Goal: Transaction & Acquisition: Purchase product/service

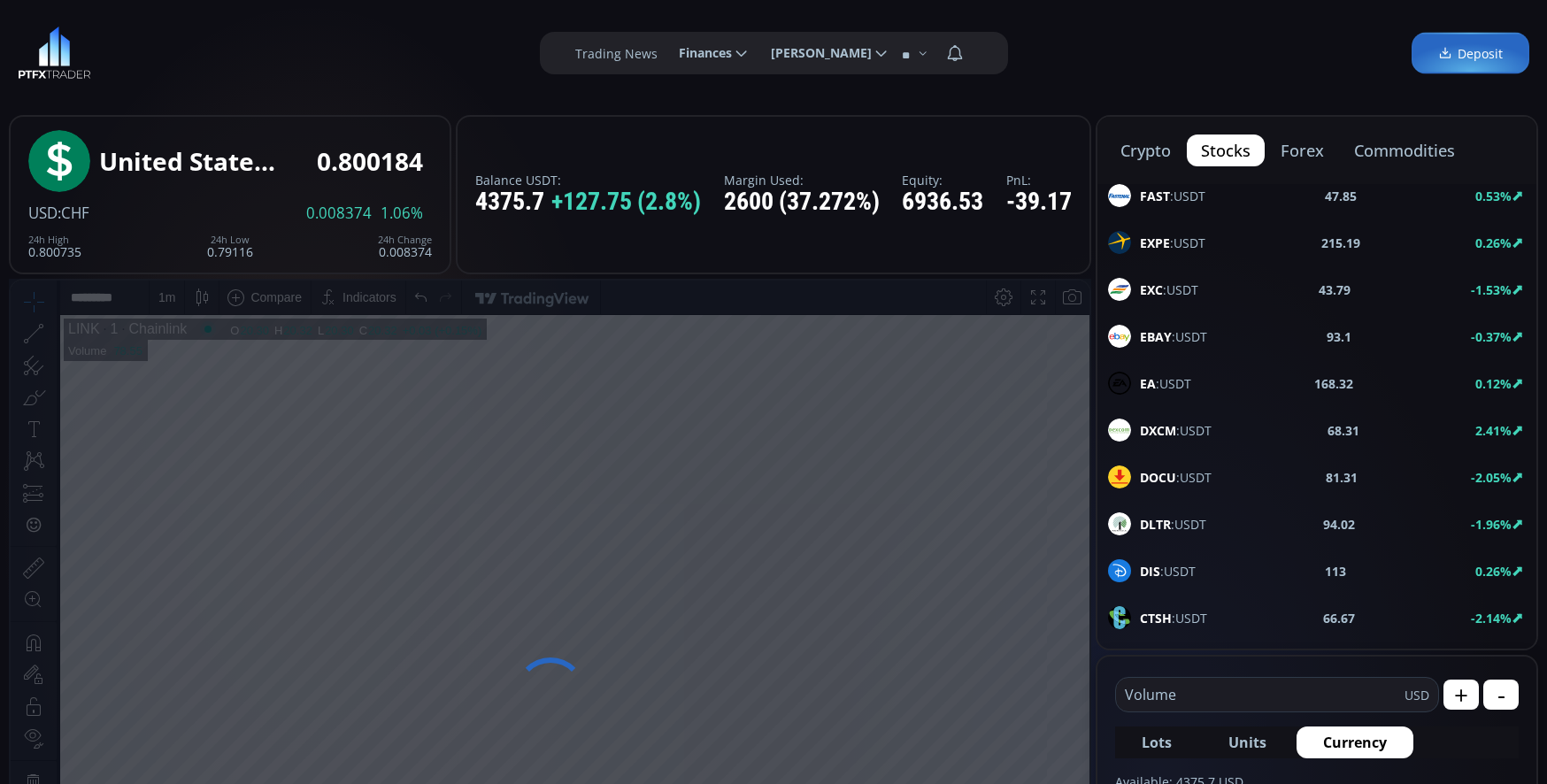
click at [1167, 150] on button "crypto" at bounding box center [1145, 150] width 78 height 32
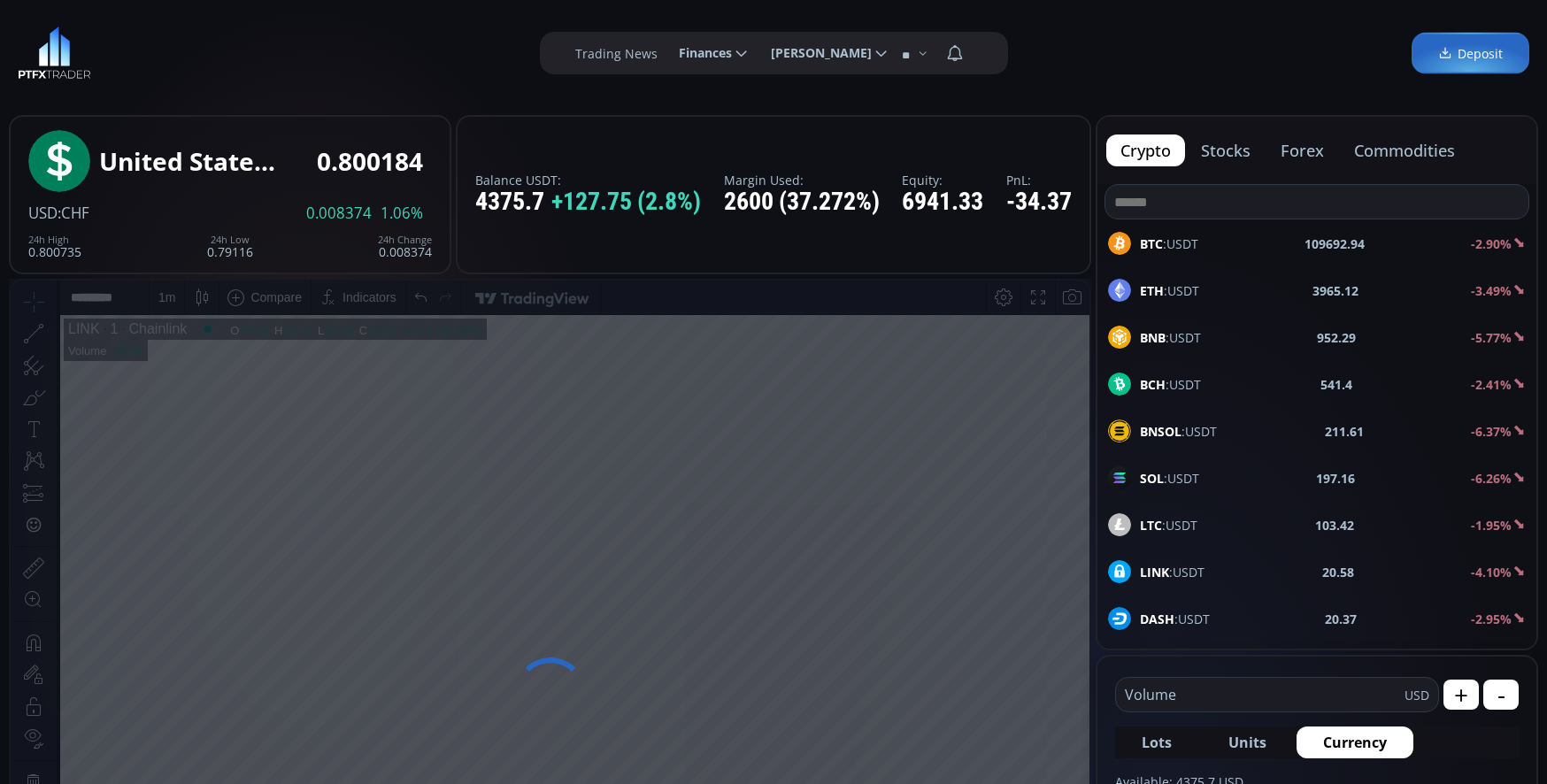
click at [1252, 423] on div "BNSOL :USDT 211.61 -6.37%" at bounding box center [1316, 430] width 417 height 23
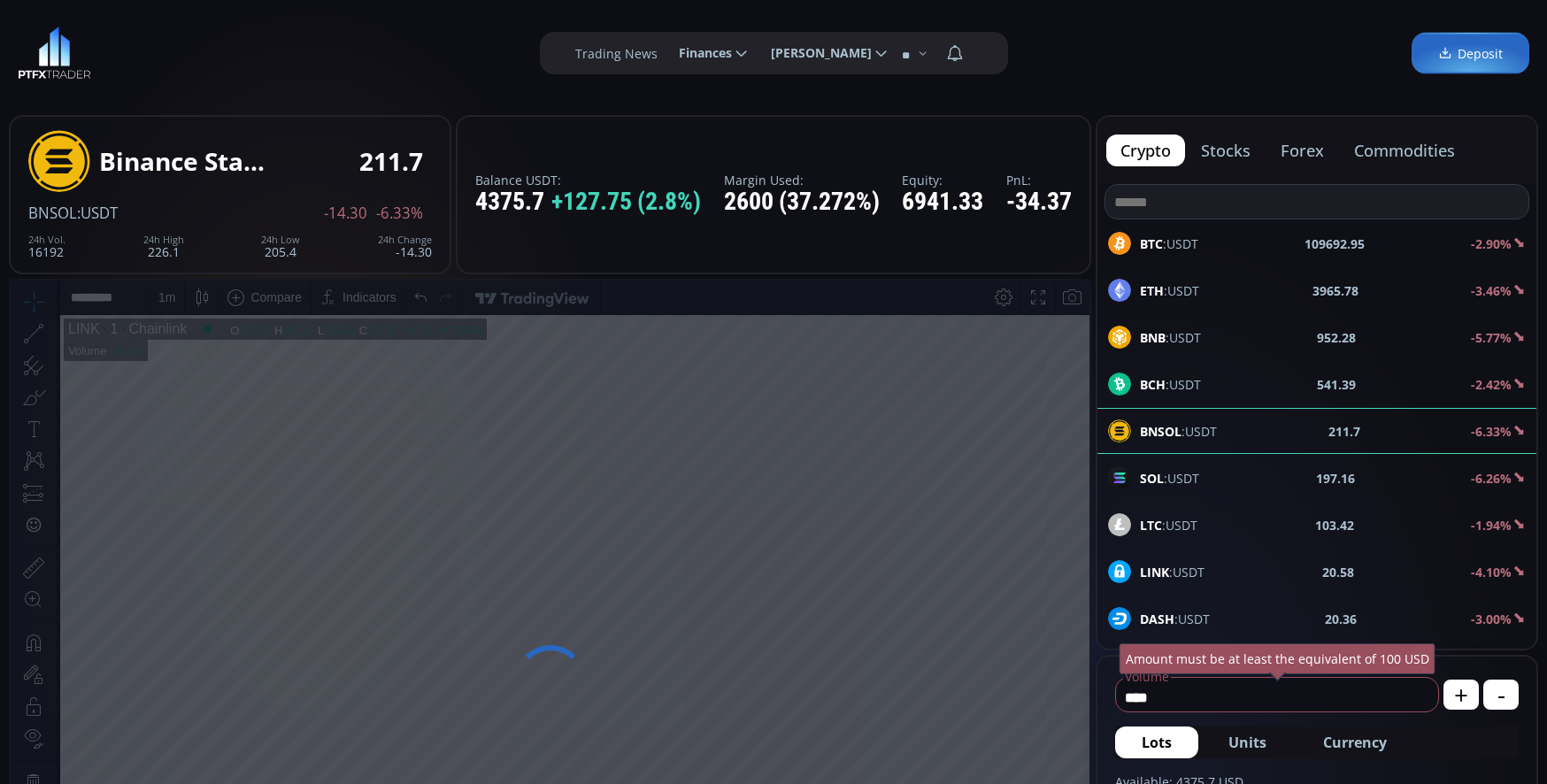
scroll to position [88, 0]
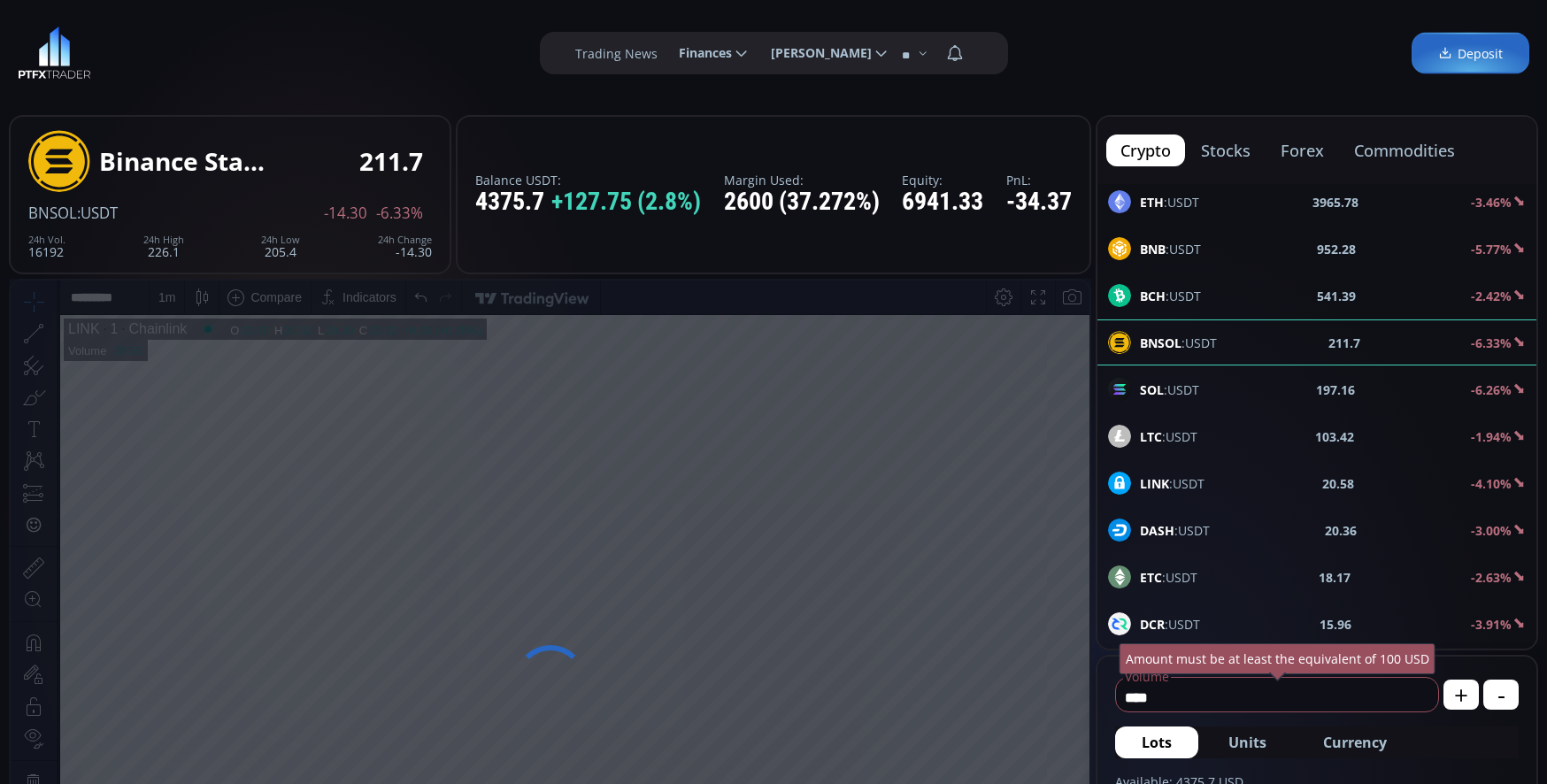
click at [1186, 701] on input "****" at bounding box center [1273, 697] width 313 height 28
type input "*"
click at [1331, 742] on span "Currency" at bounding box center [1355, 741] width 64 height 21
click at [1176, 697] on input "*****" at bounding box center [1247, 697] width 263 height 28
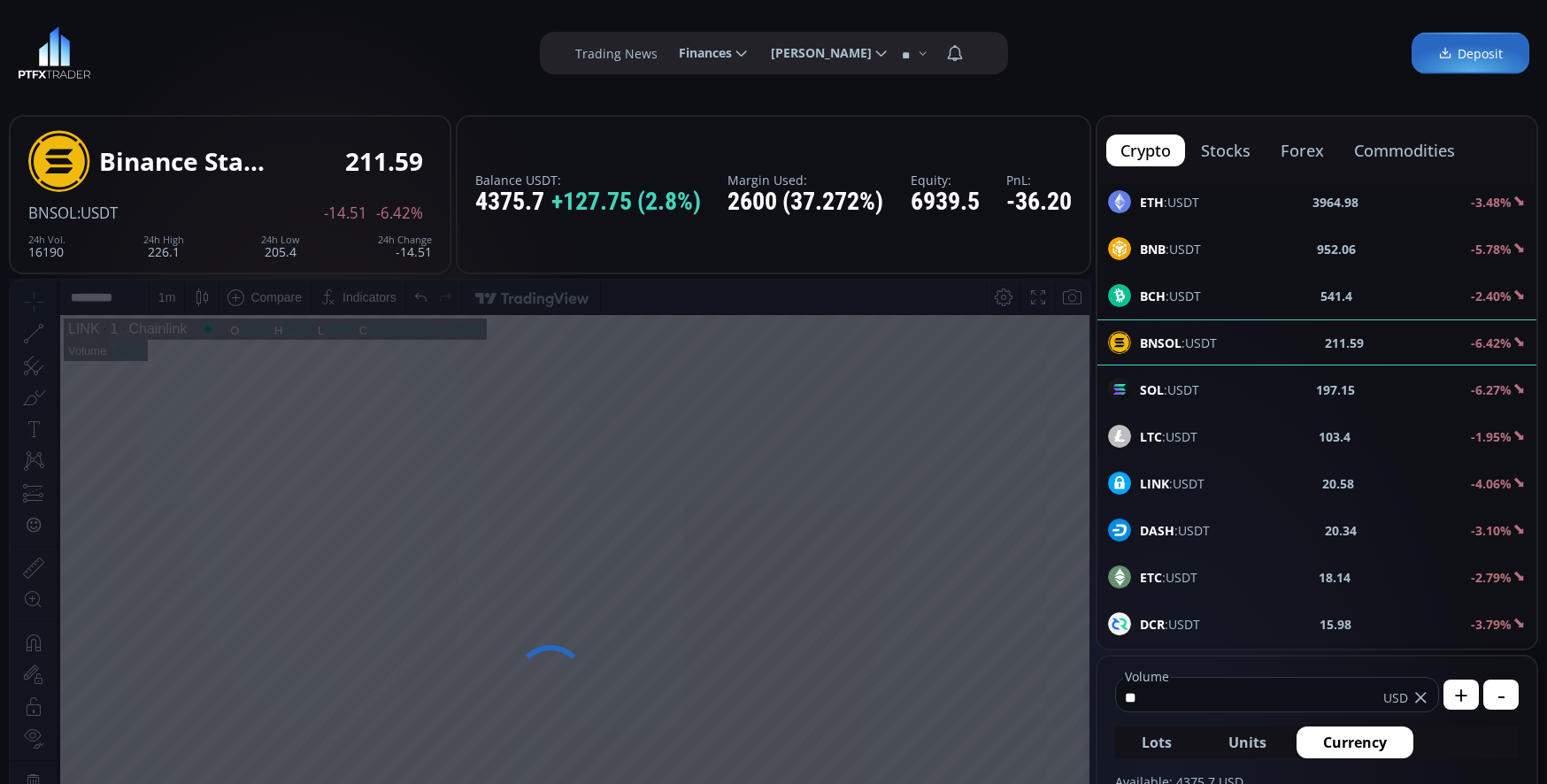
type input "*"
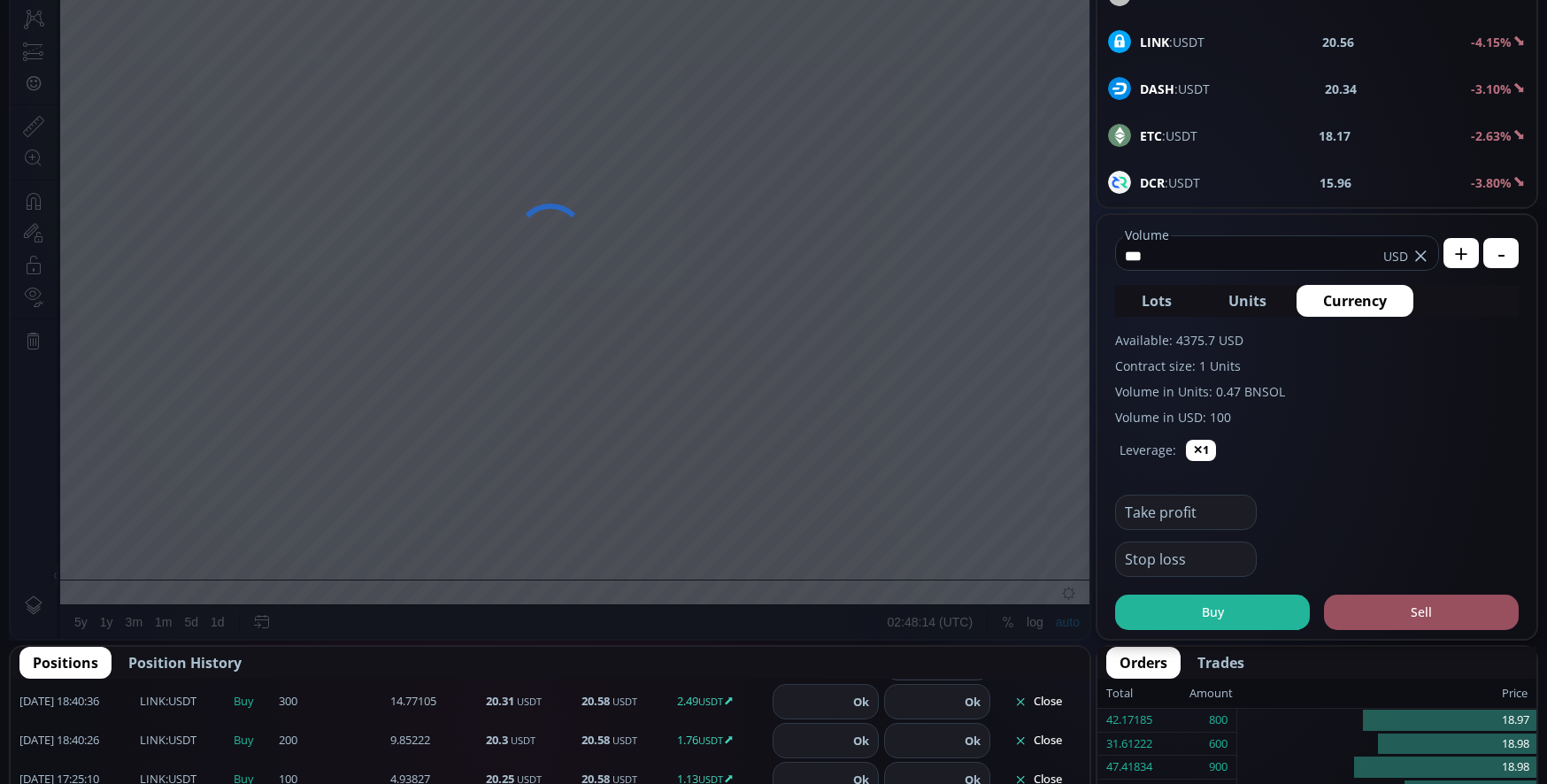
scroll to position [443, 0]
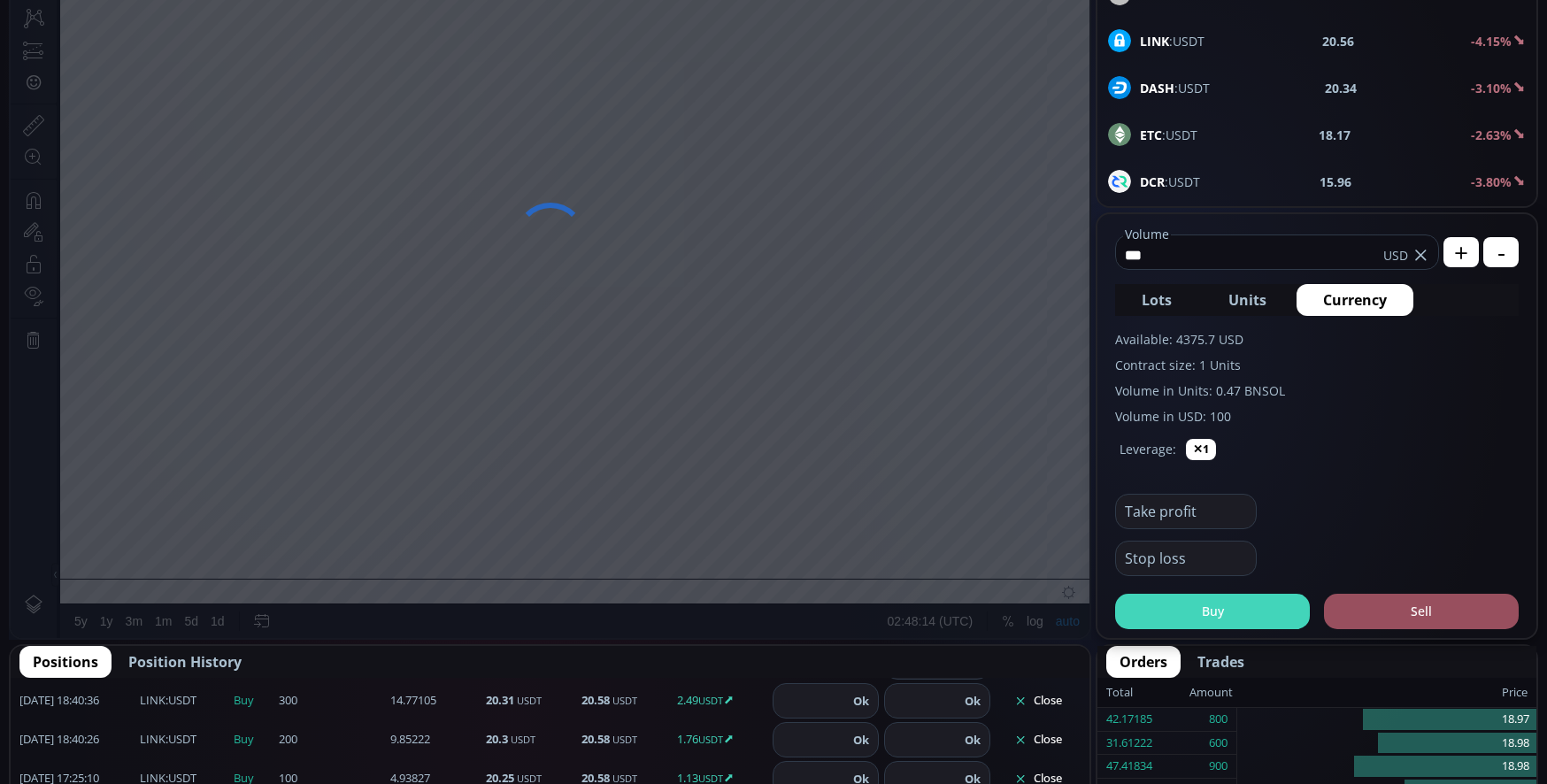
type input "***"
click at [1197, 610] on button "Buy" at bounding box center [1213, 611] width 195 height 36
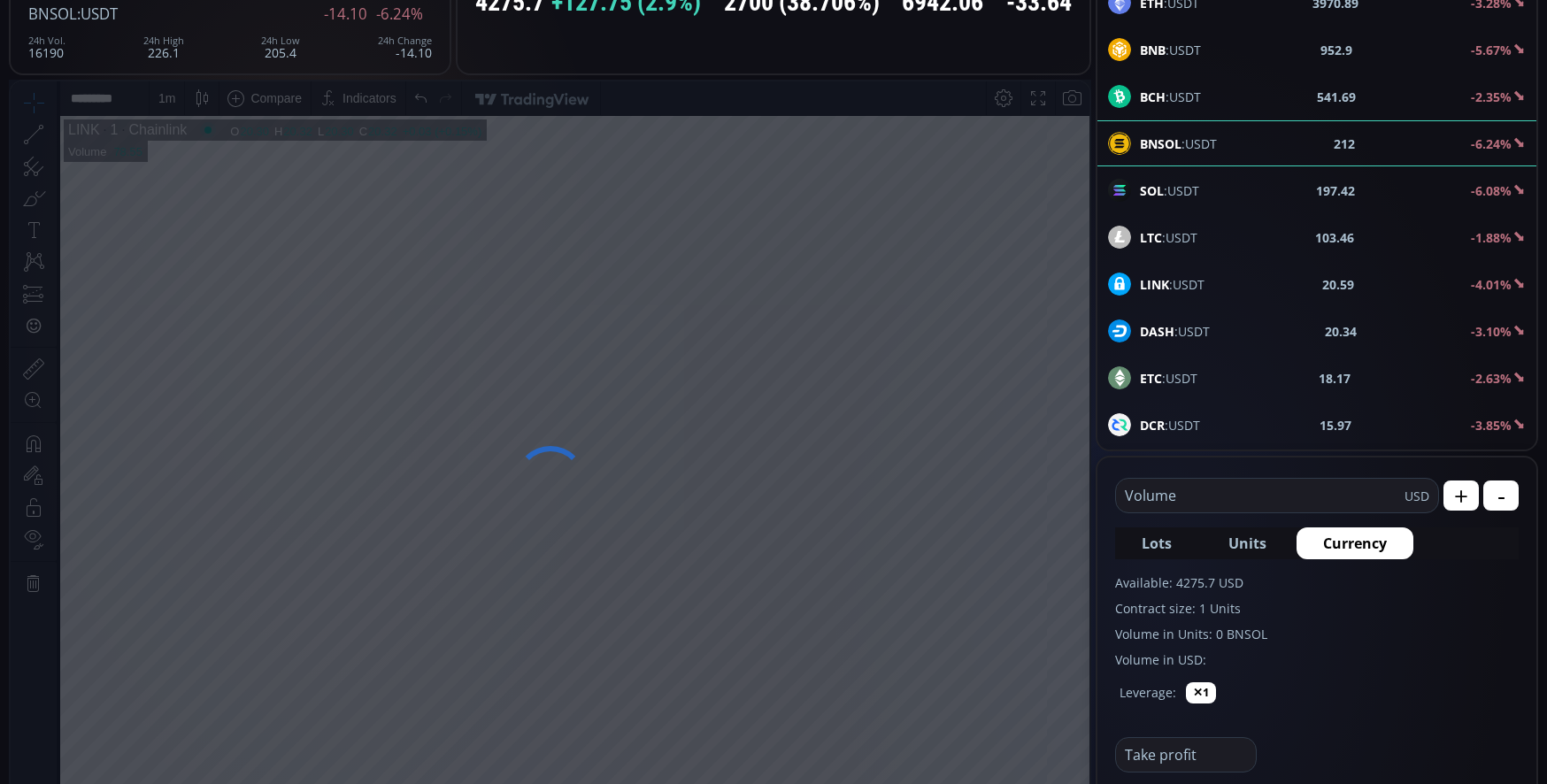
scroll to position [177, 0]
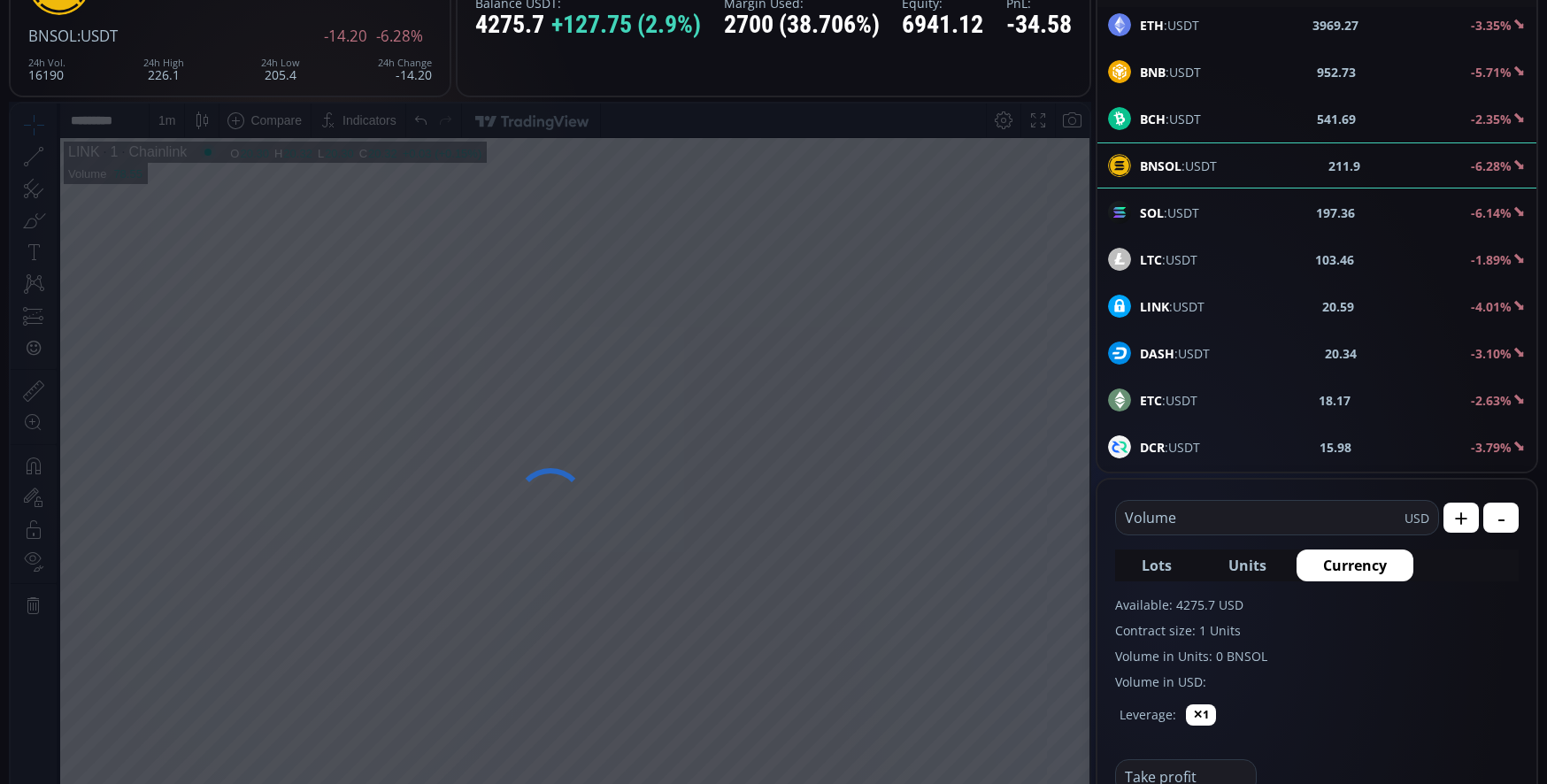
click at [1283, 211] on div "SOL :USDT 197.36 -6.14%" at bounding box center [1316, 211] width 417 height 23
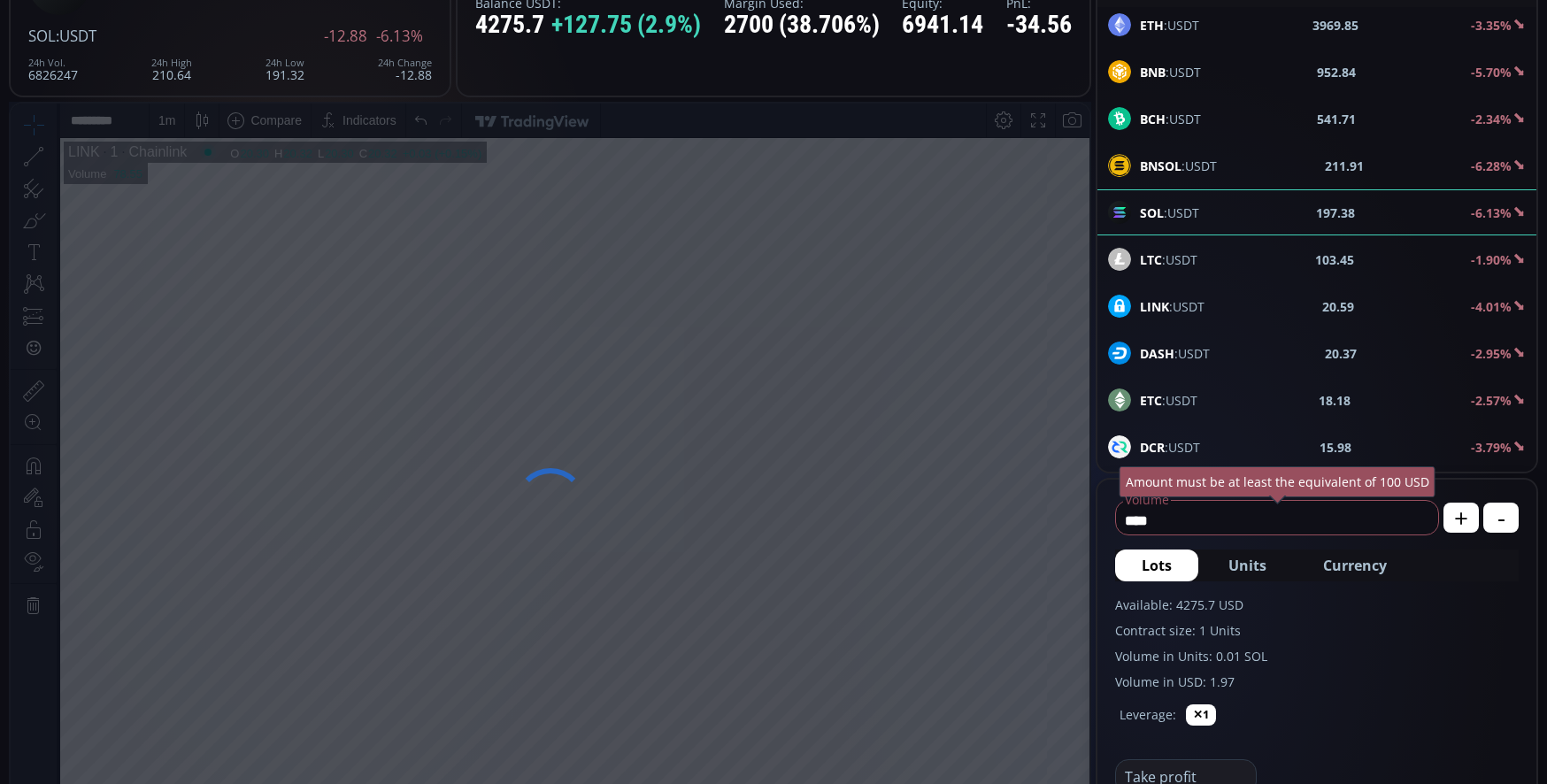
click at [1334, 574] on span "Currency" at bounding box center [1355, 565] width 64 height 21
click at [1288, 532] on input "******" at bounding box center [1247, 520] width 263 height 28
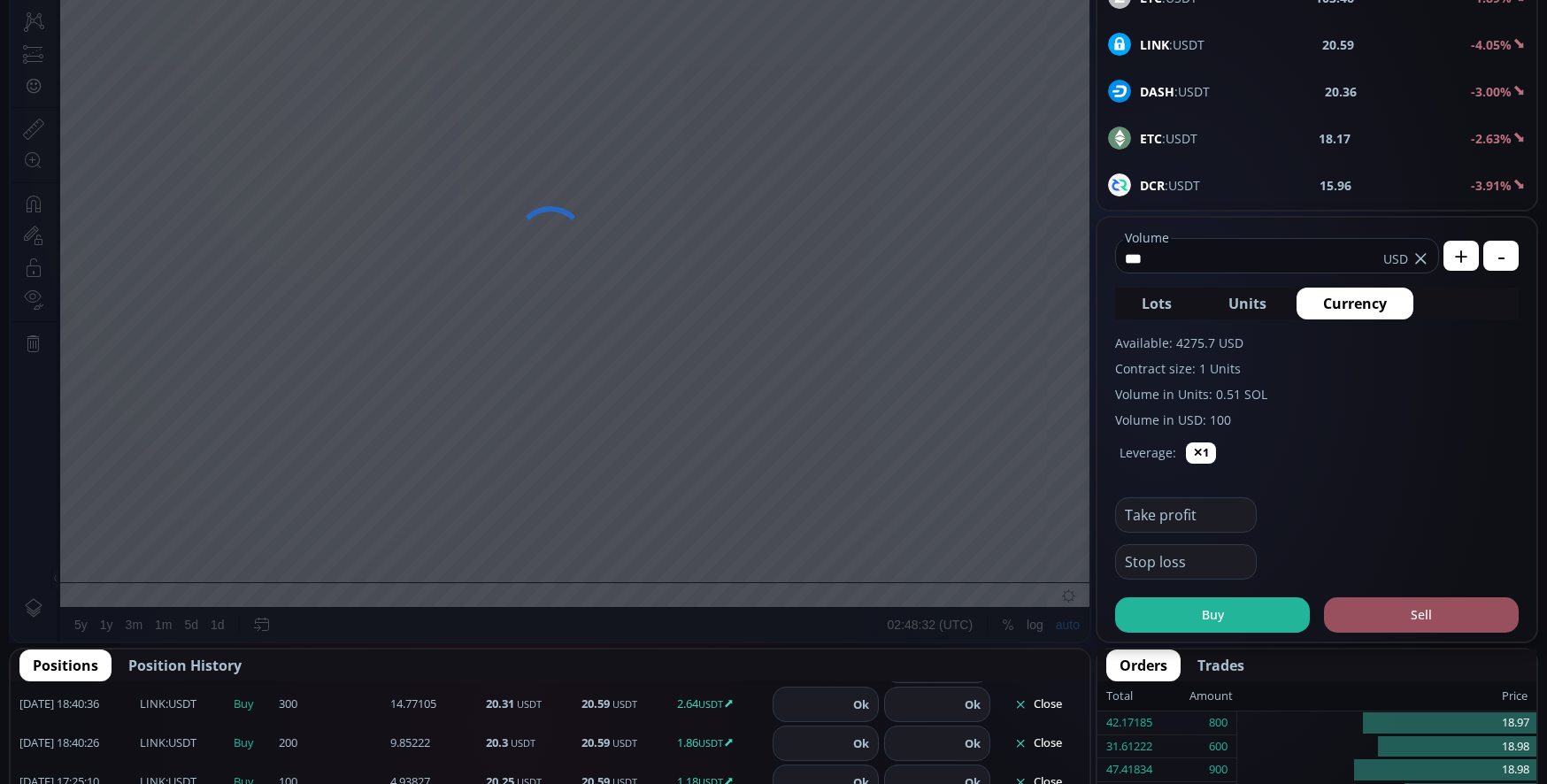
scroll to position [443, 0]
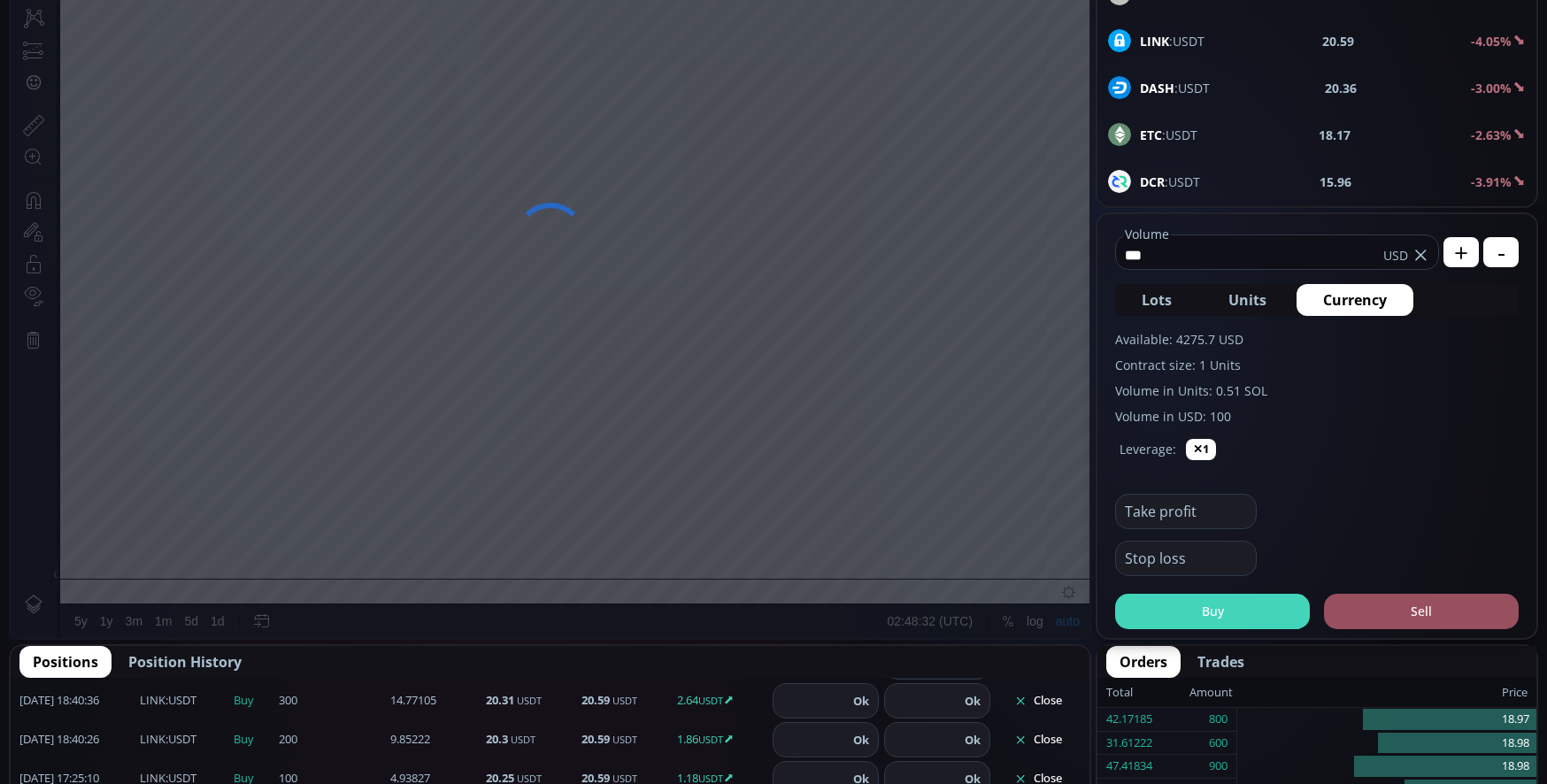
type input "***"
click at [1252, 605] on button "Buy" at bounding box center [1213, 611] width 195 height 36
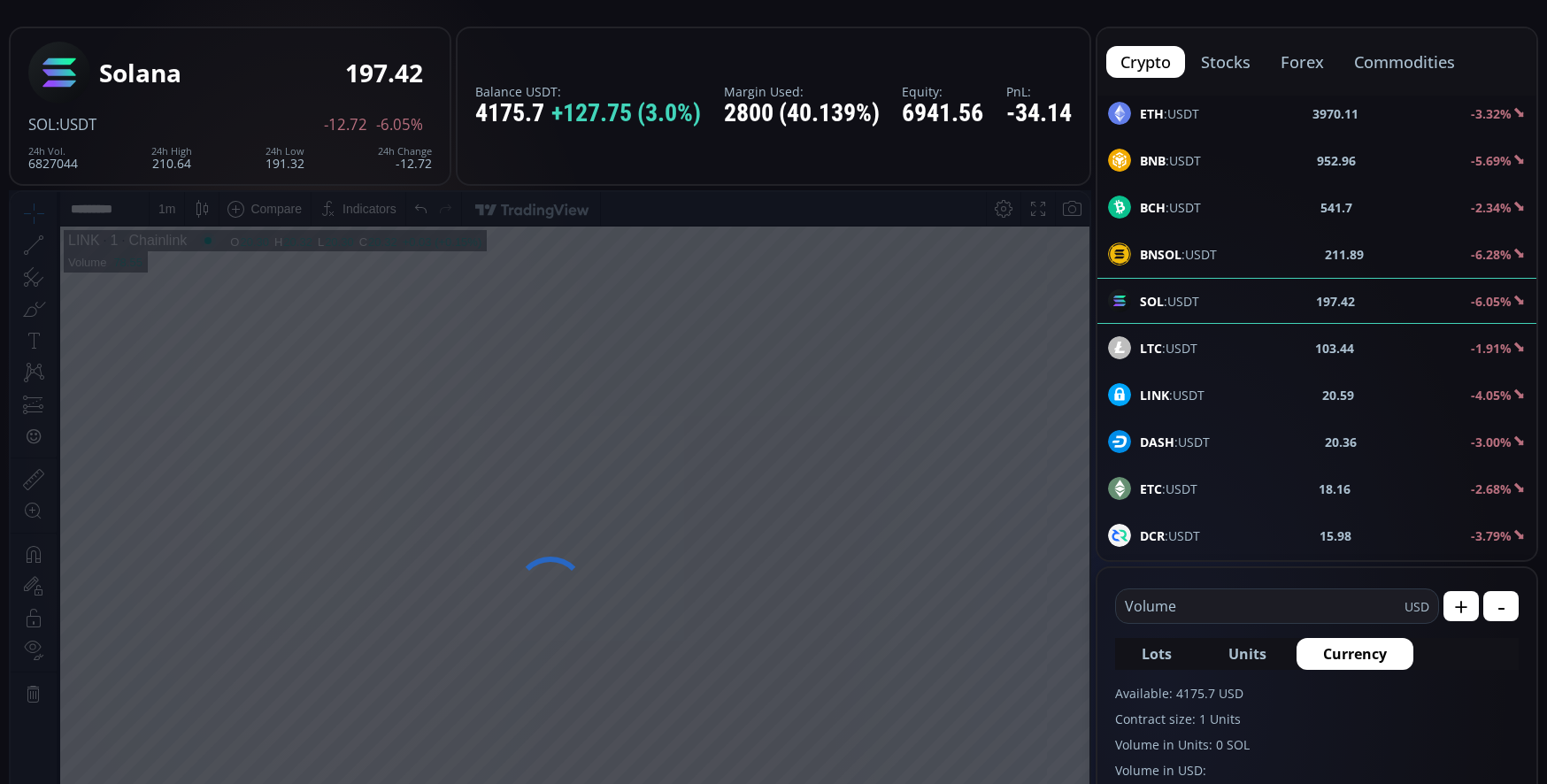
scroll to position [230, 0]
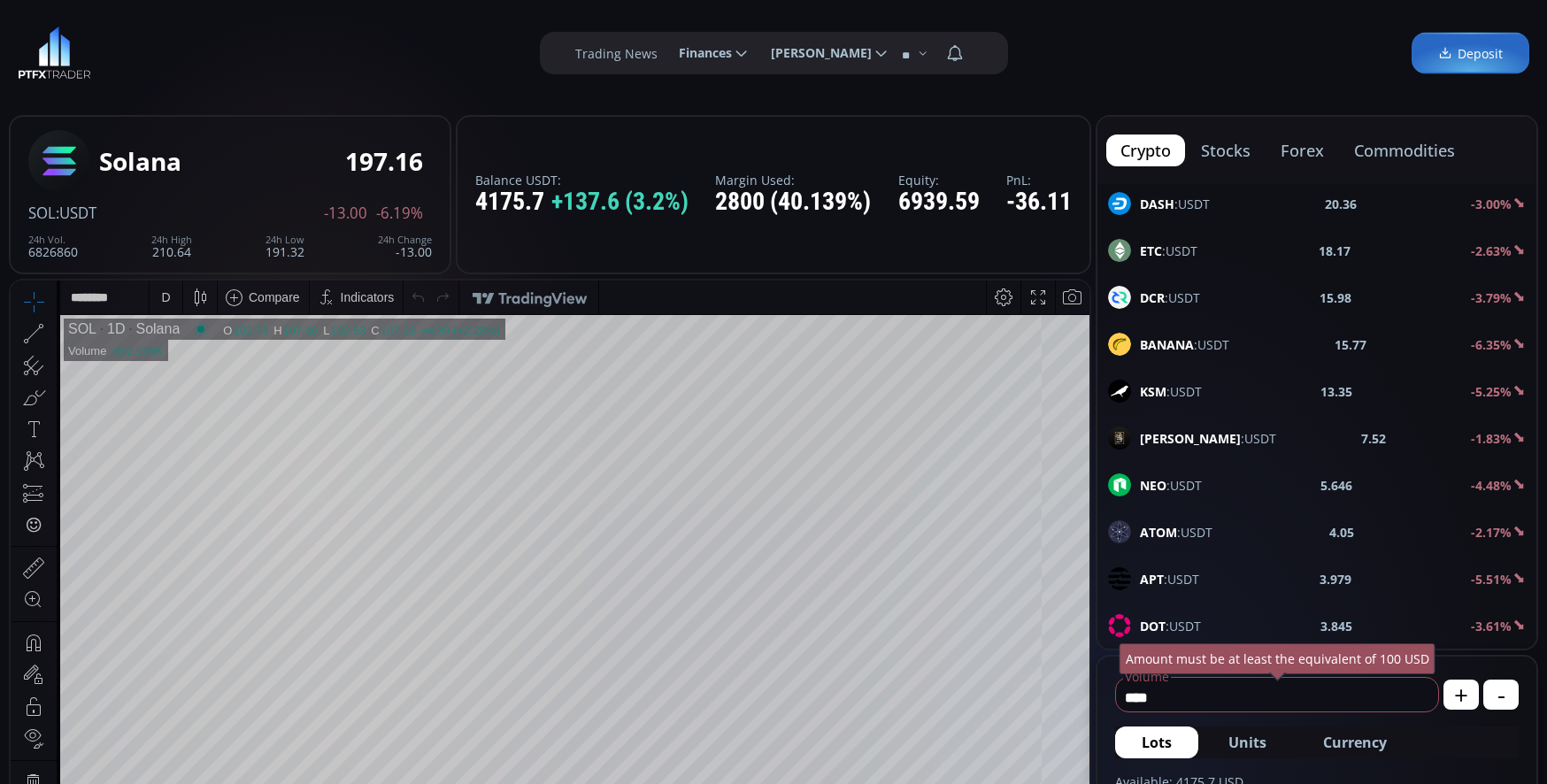
scroll to position [443, 0]
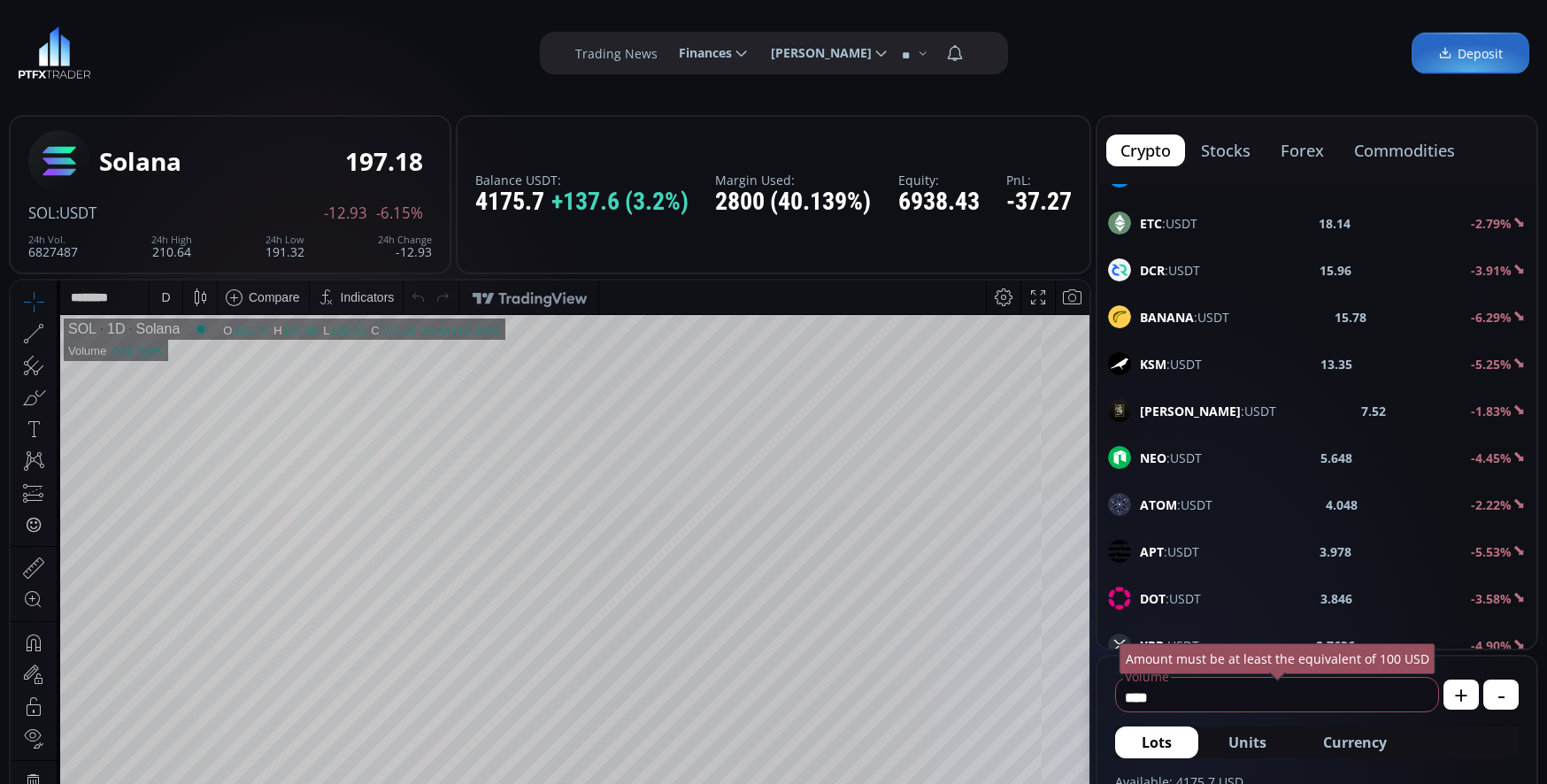
click at [169, 296] on div "D" at bounding box center [166, 297] width 15 height 34
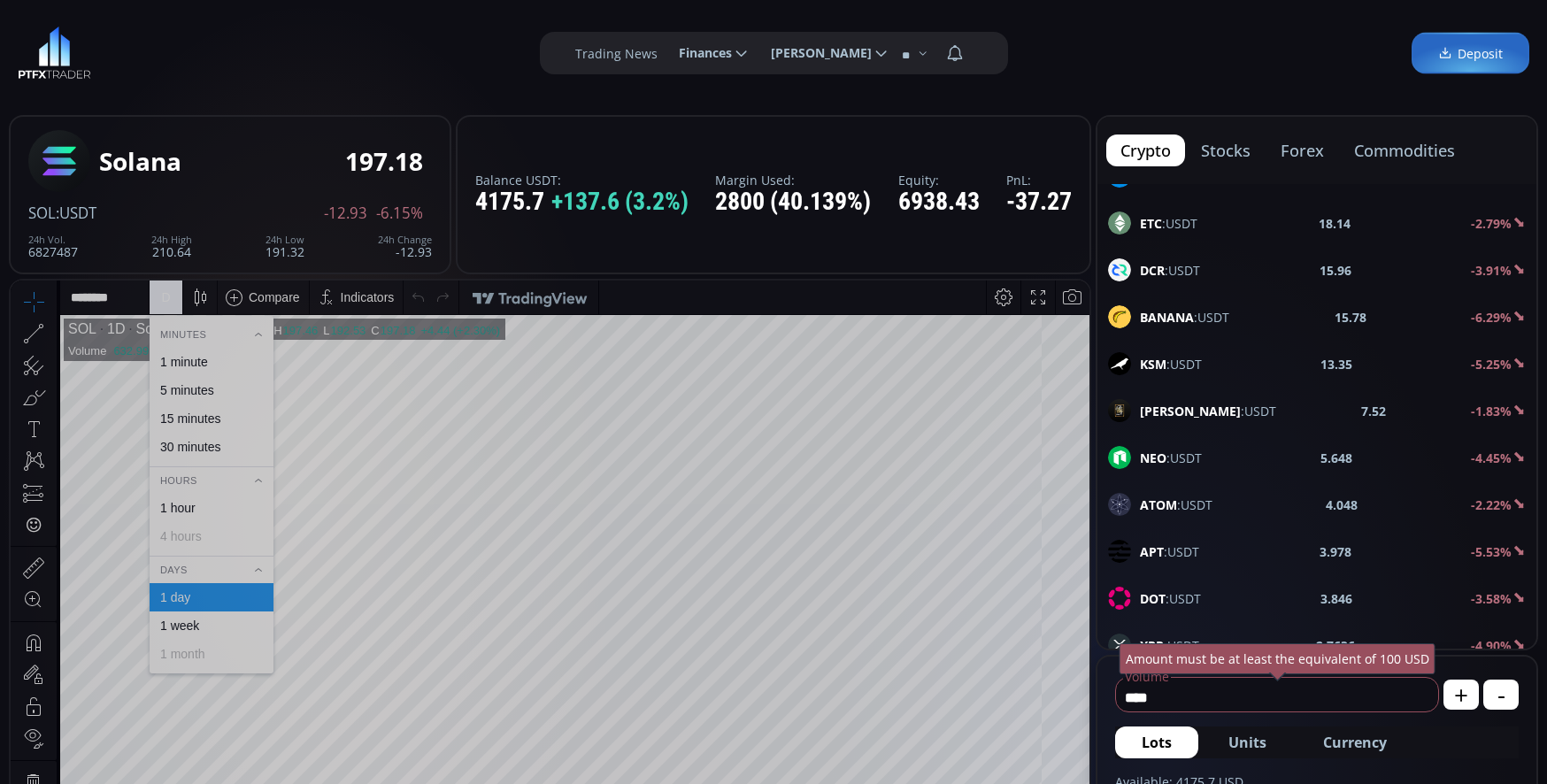
click at [203, 355] on div "1 minute" at bounding box center [211, 361] width 124 height 28
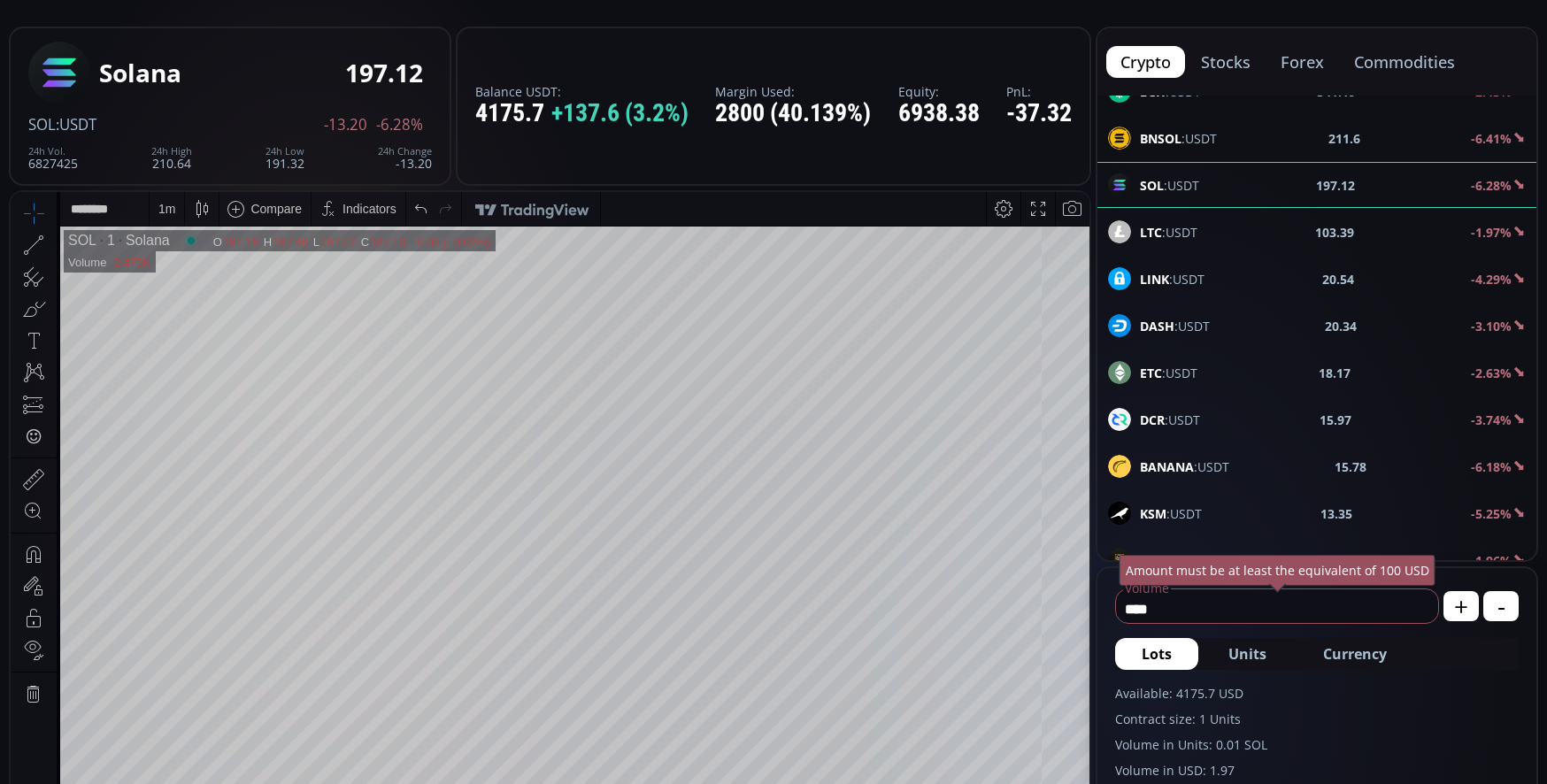
scroll to position [354, 0]
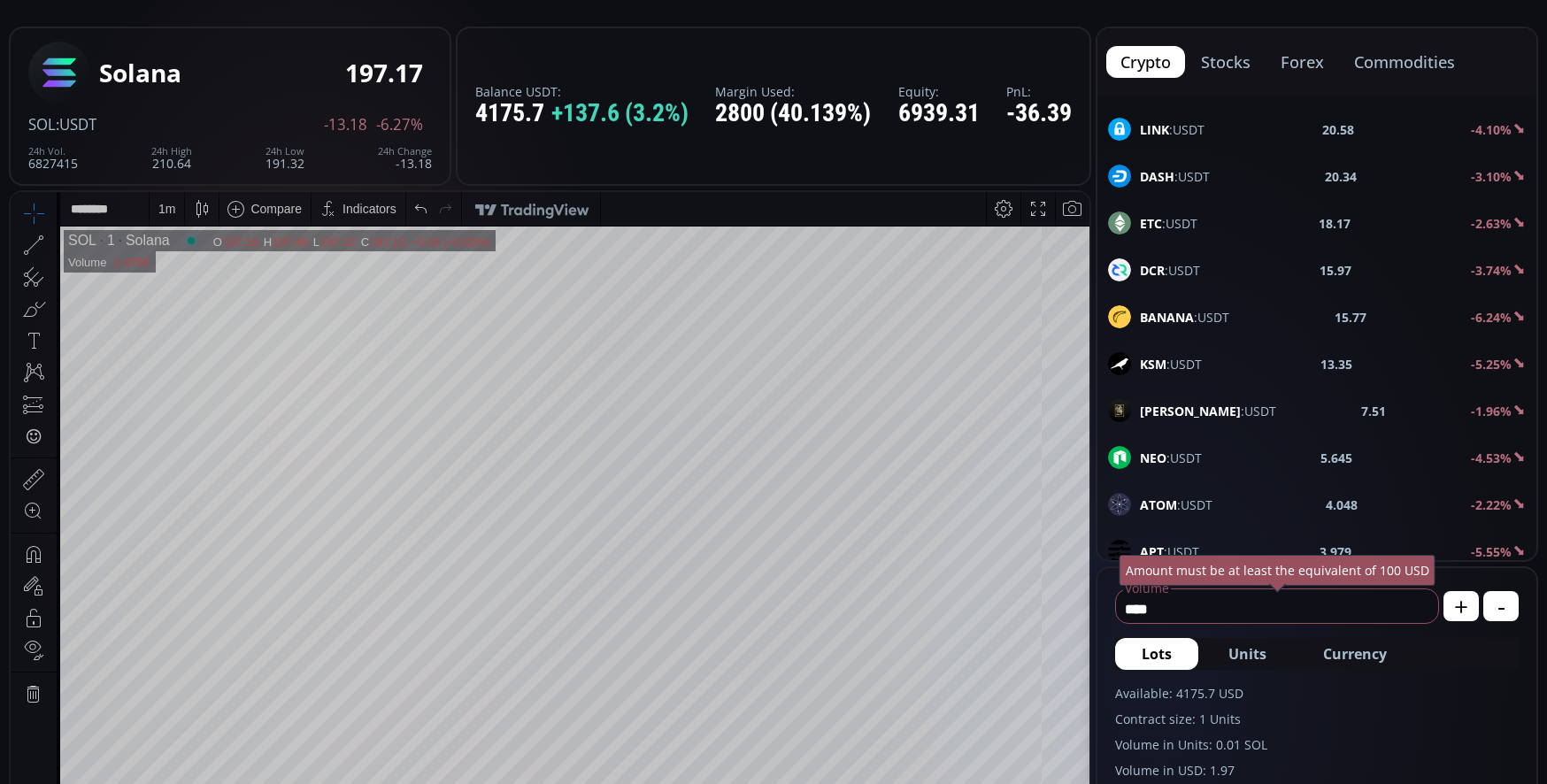
click at [1231, 315] on div "BANANA :USDT 15.77 -6.24%" at bounding box center [1316, 316] width 417 height 23
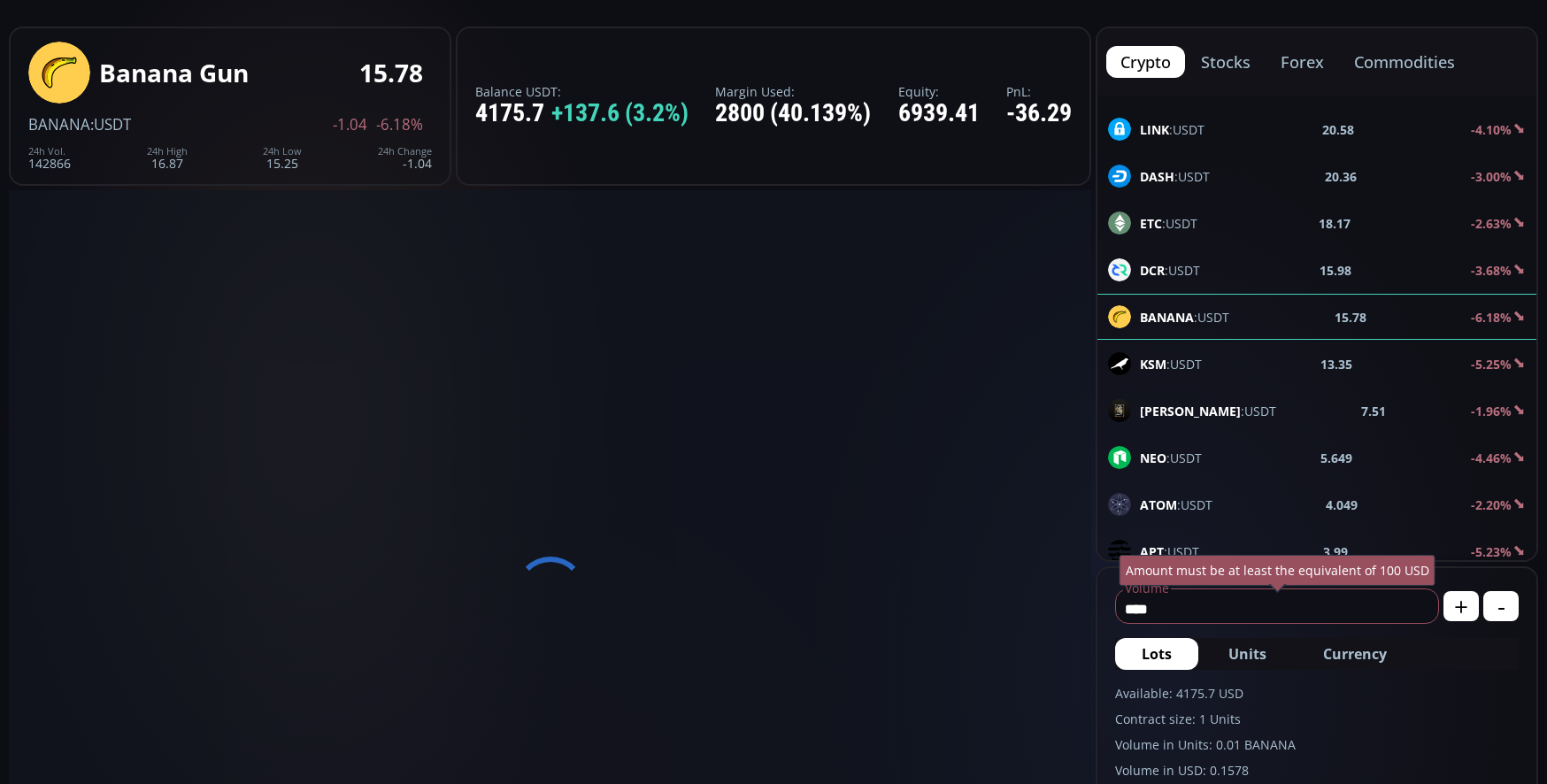
click at [1345, 644] on span "Currency" at bounding box center [1355, 653] width 64 height 21
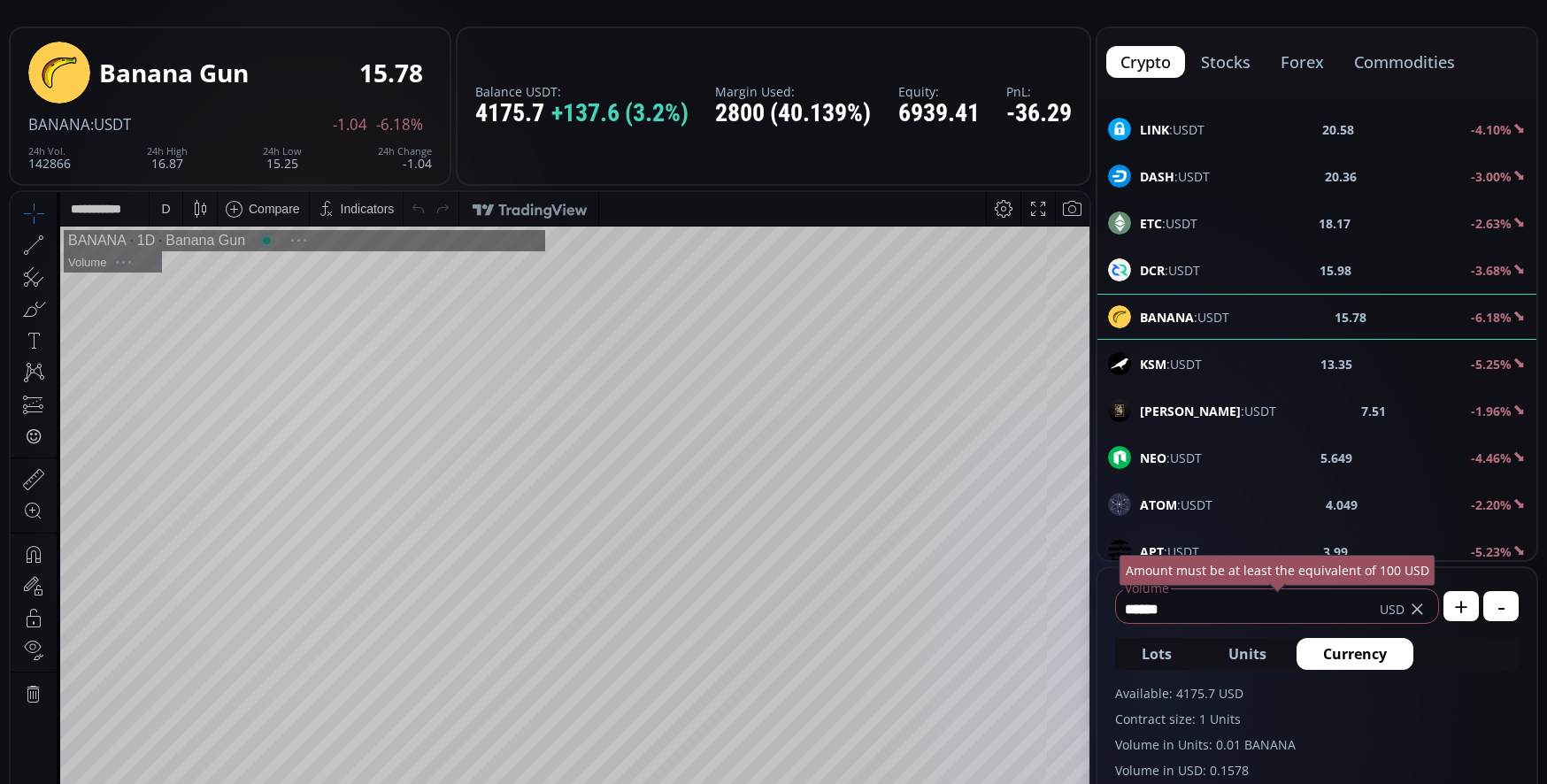
scroll to position [246, 0]
click at [1255, 606] on input "******" at bounding box center [1247, 608] width 263 height 28
type input "*"
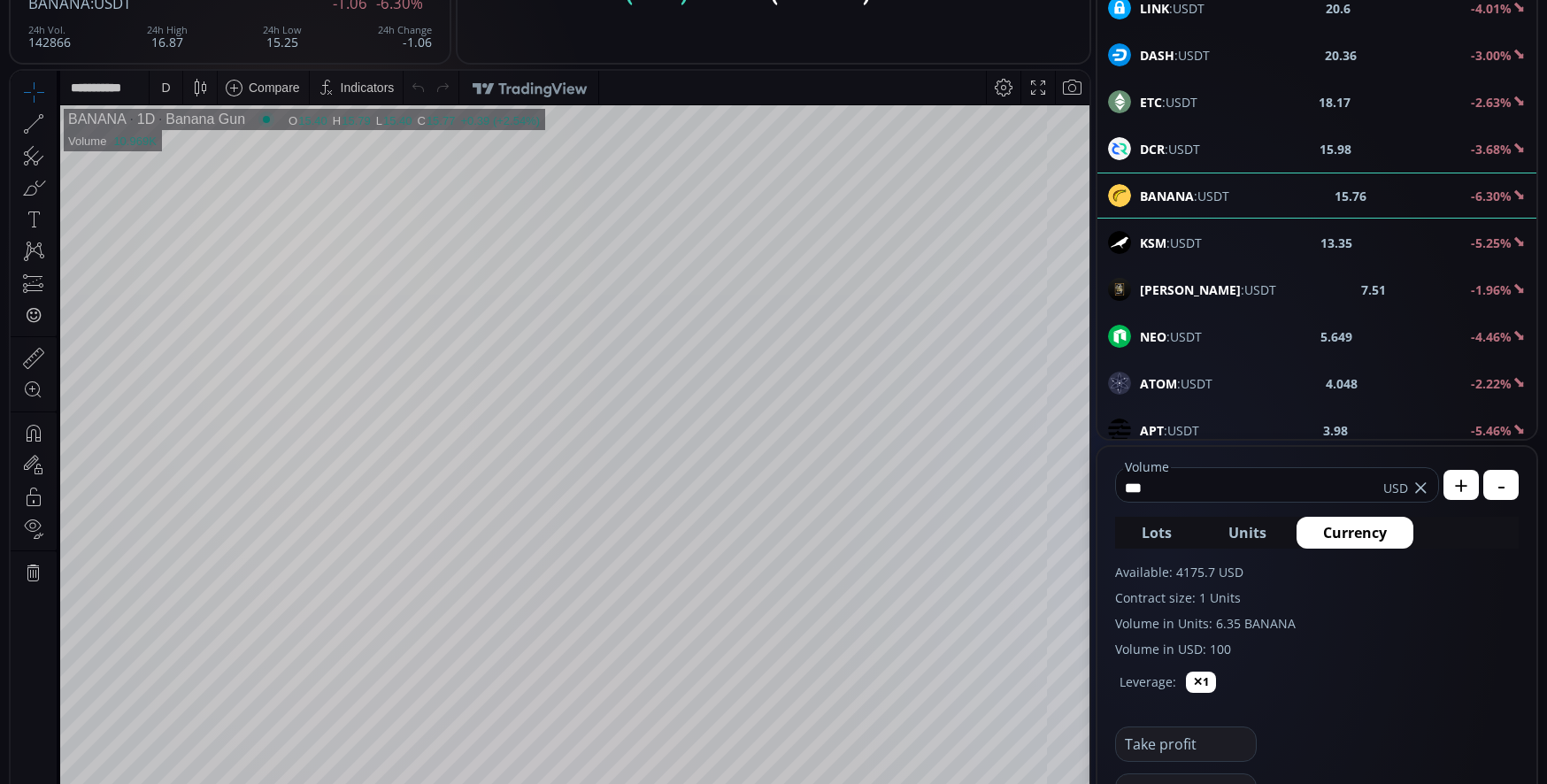
scroll to position [354, 0]
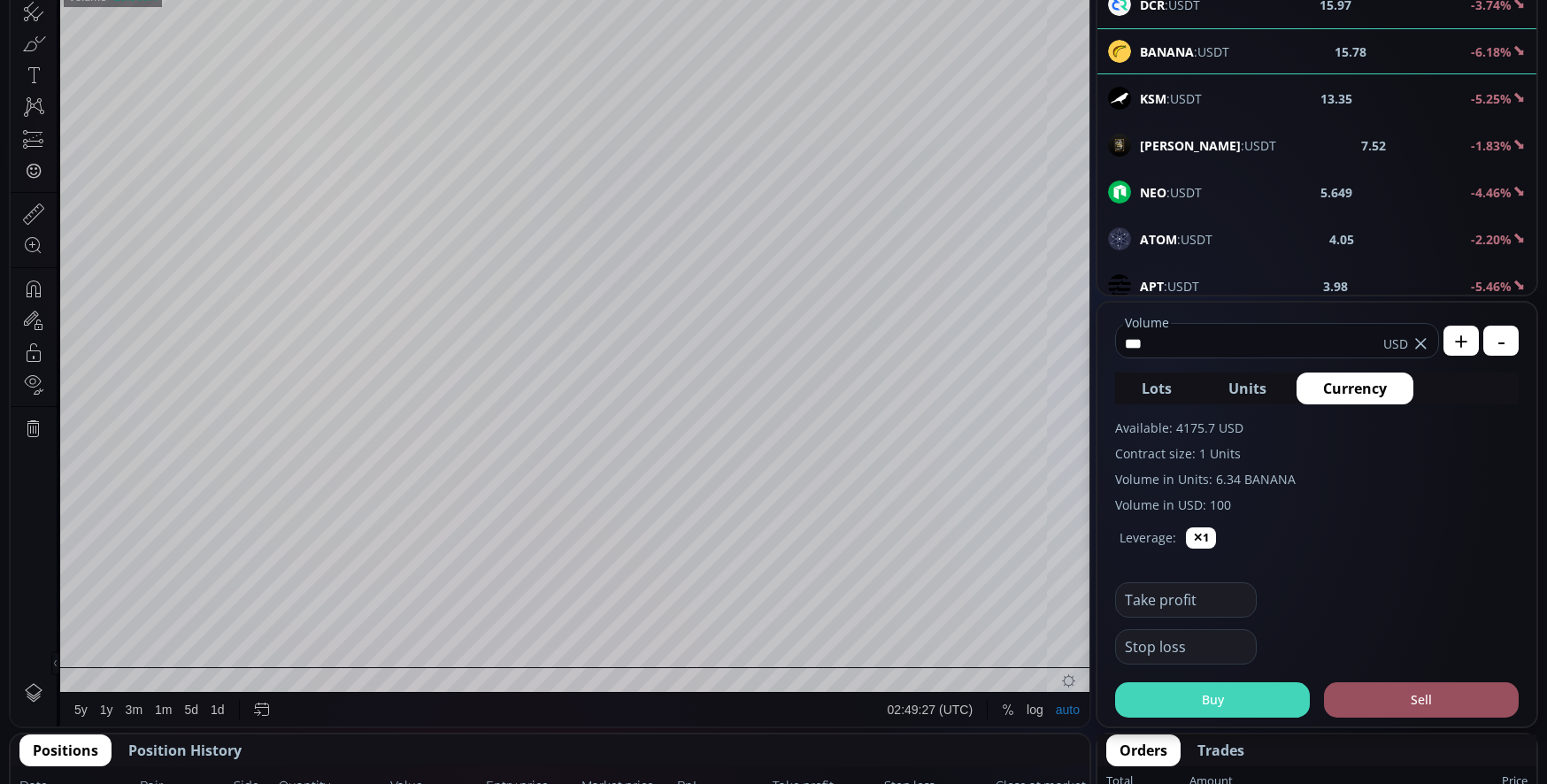
type input "***"
click at [1209, 710] on button "Buy" at bounding box center [1213, 699] width 195 height 36
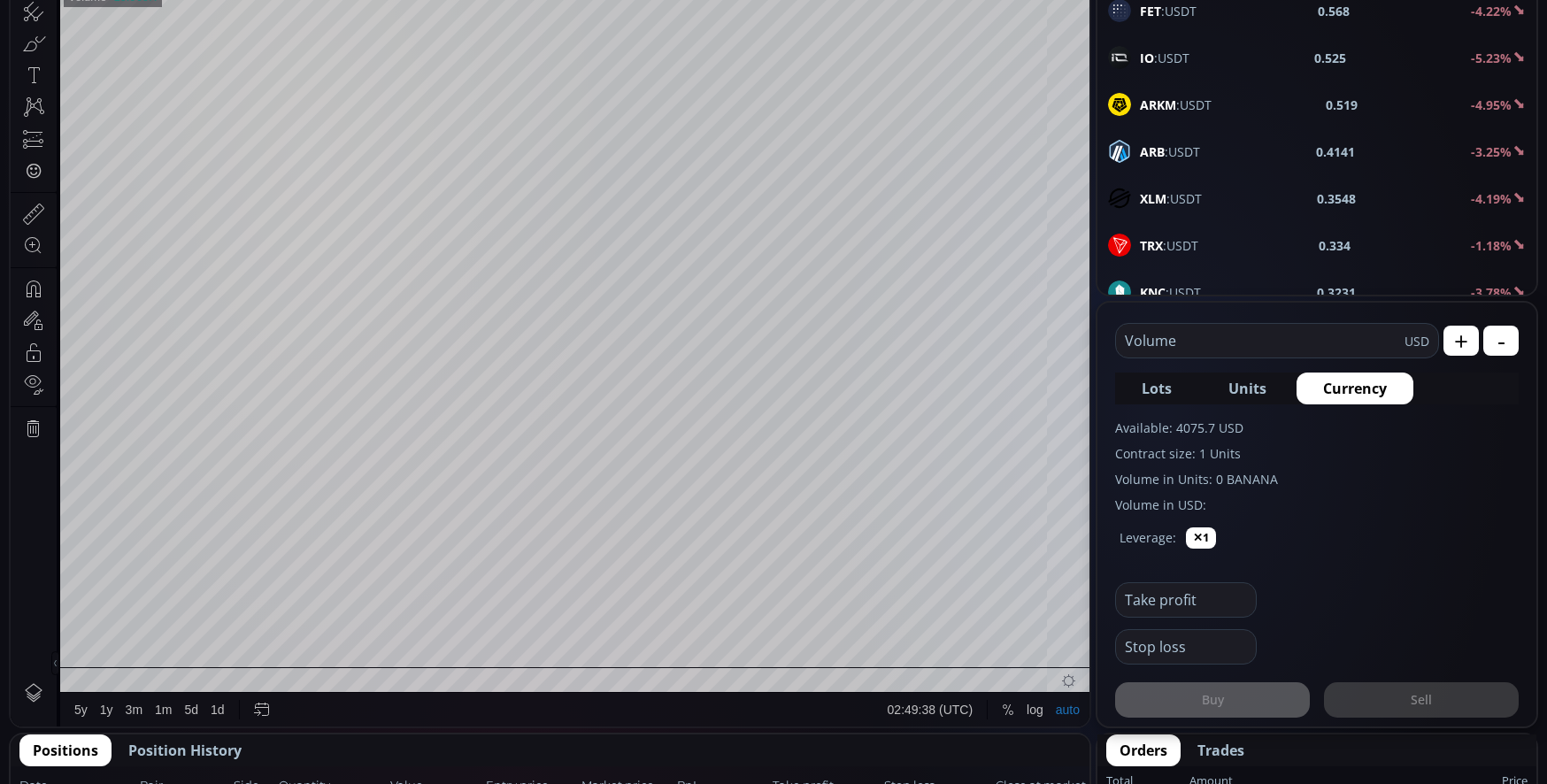
scroll to position [1415, 0]
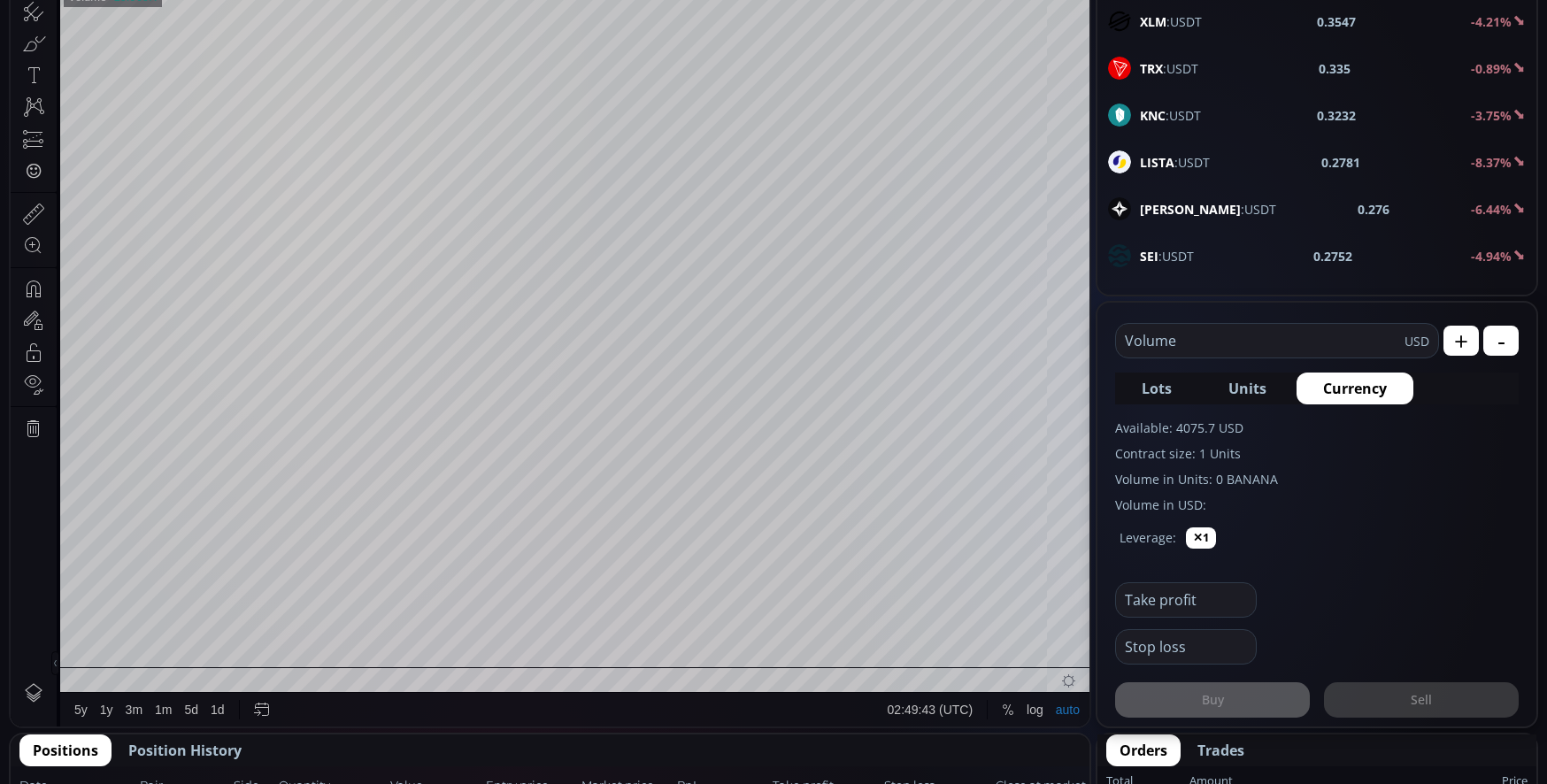
click at [1224, 165] on div "LISTA :USDT 0.2781 -8.37%" at bounding box center [1316, 161] width 417 height 23
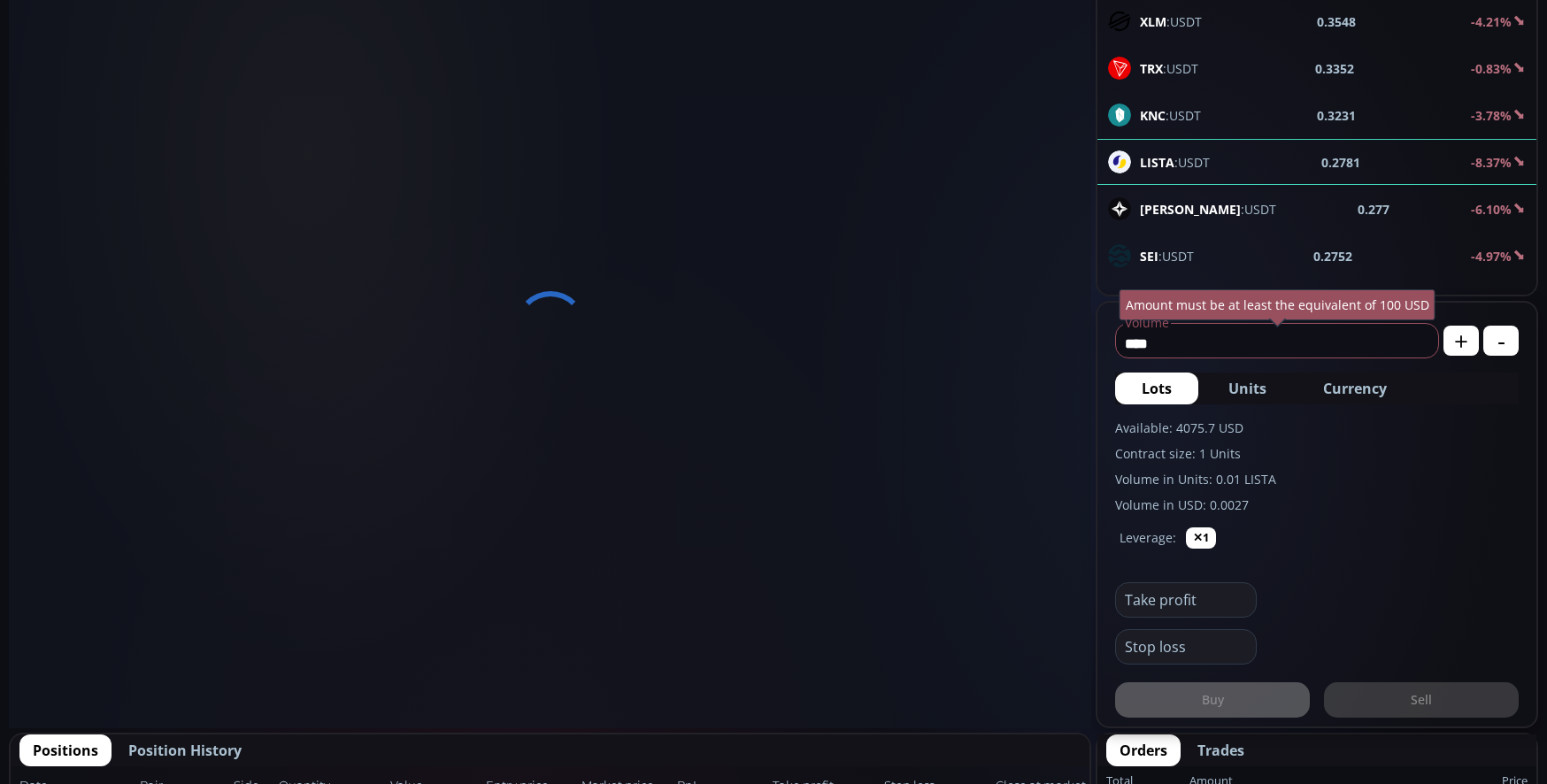
click at [1348, 398] on span "Currency" at bounding box center [1355, 388] width 64 height 21
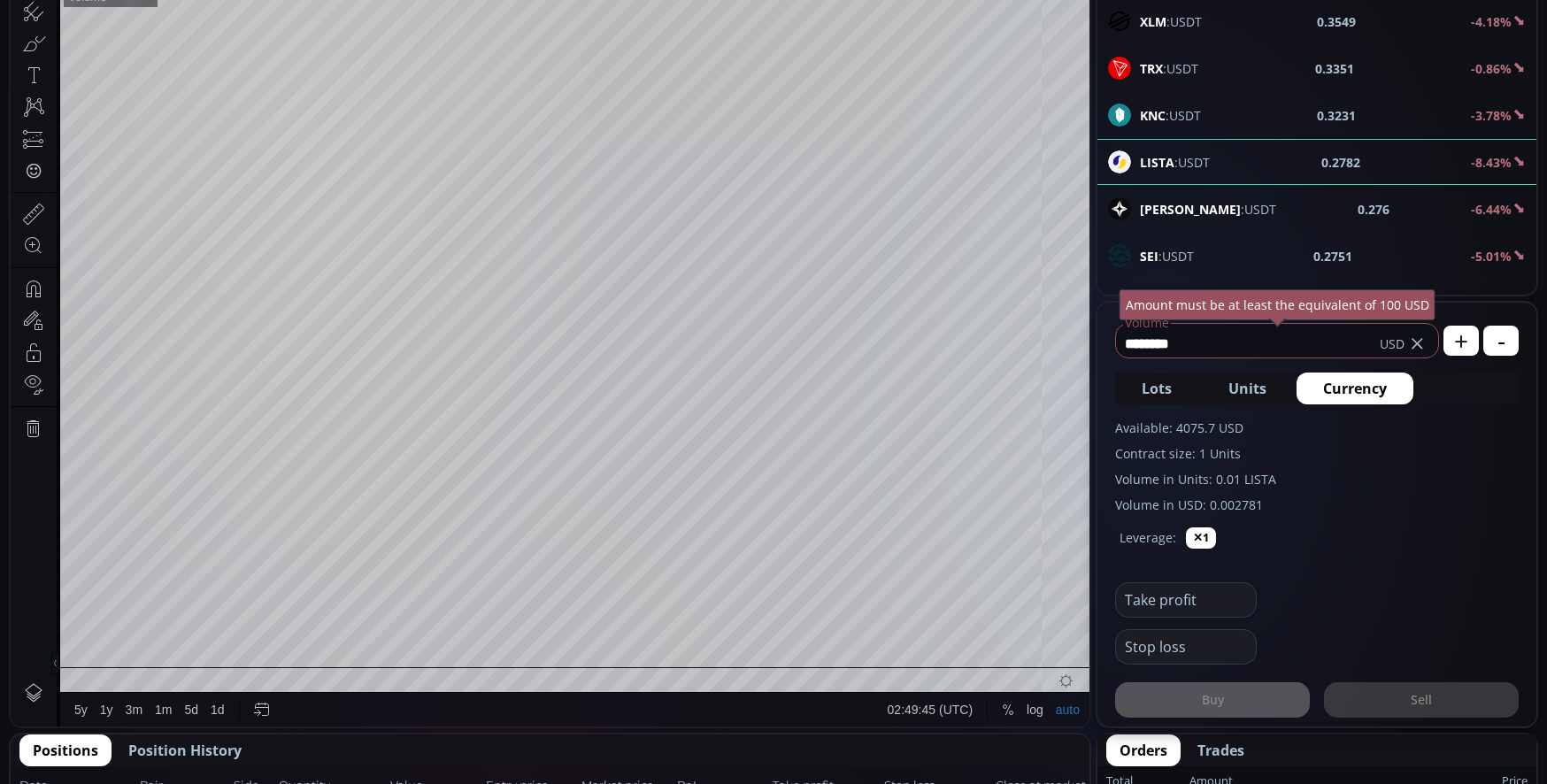
click at [1269, 321] on div "Amount must be at least the equivalent of 100 USD" at bounding box center [1277, 305] width 316 height 31
type input "*"
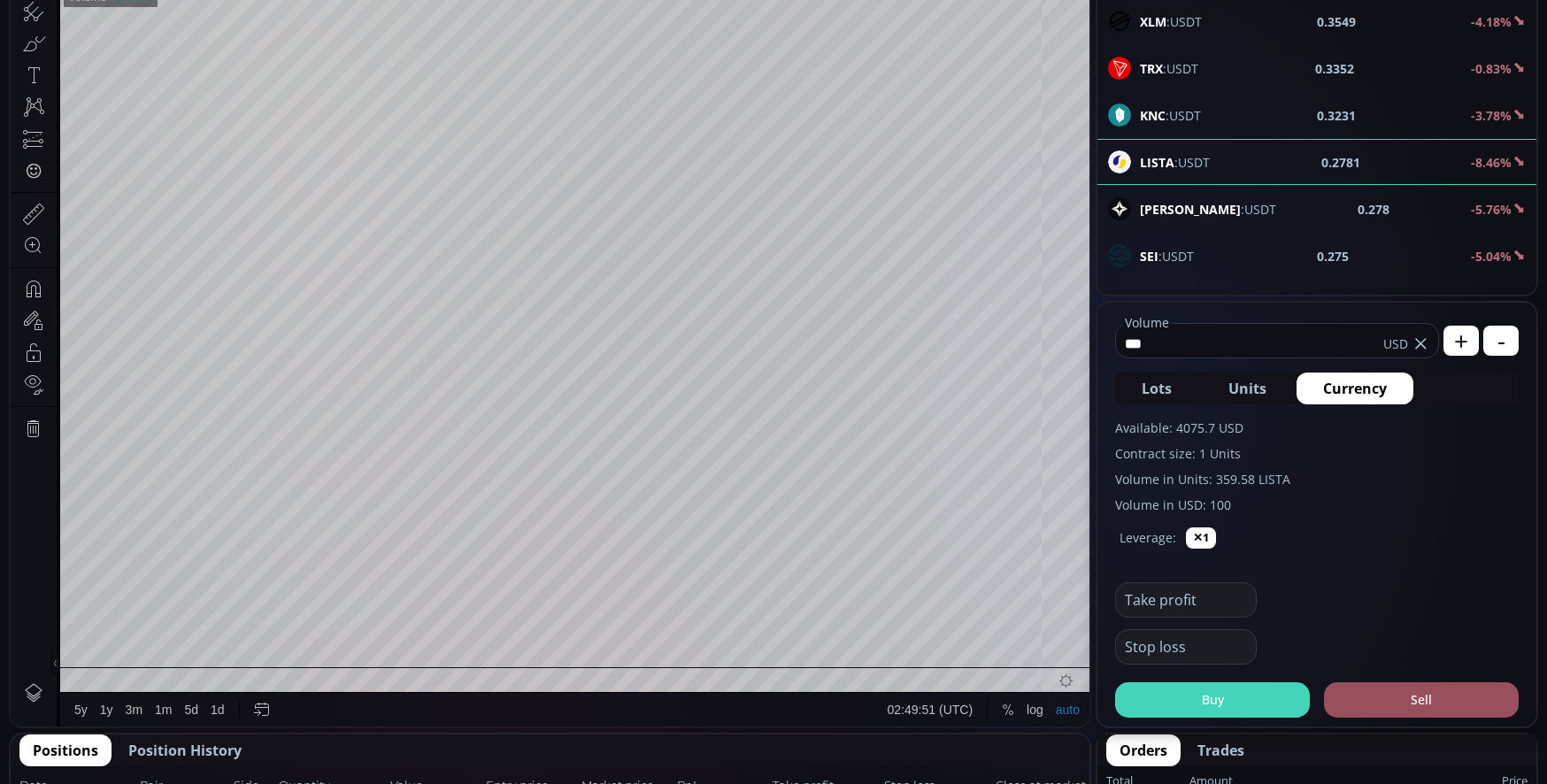
type input "***"
click at [1221, 702] on button "Buy" at bounding box center [1213, 699] width 195 height 36
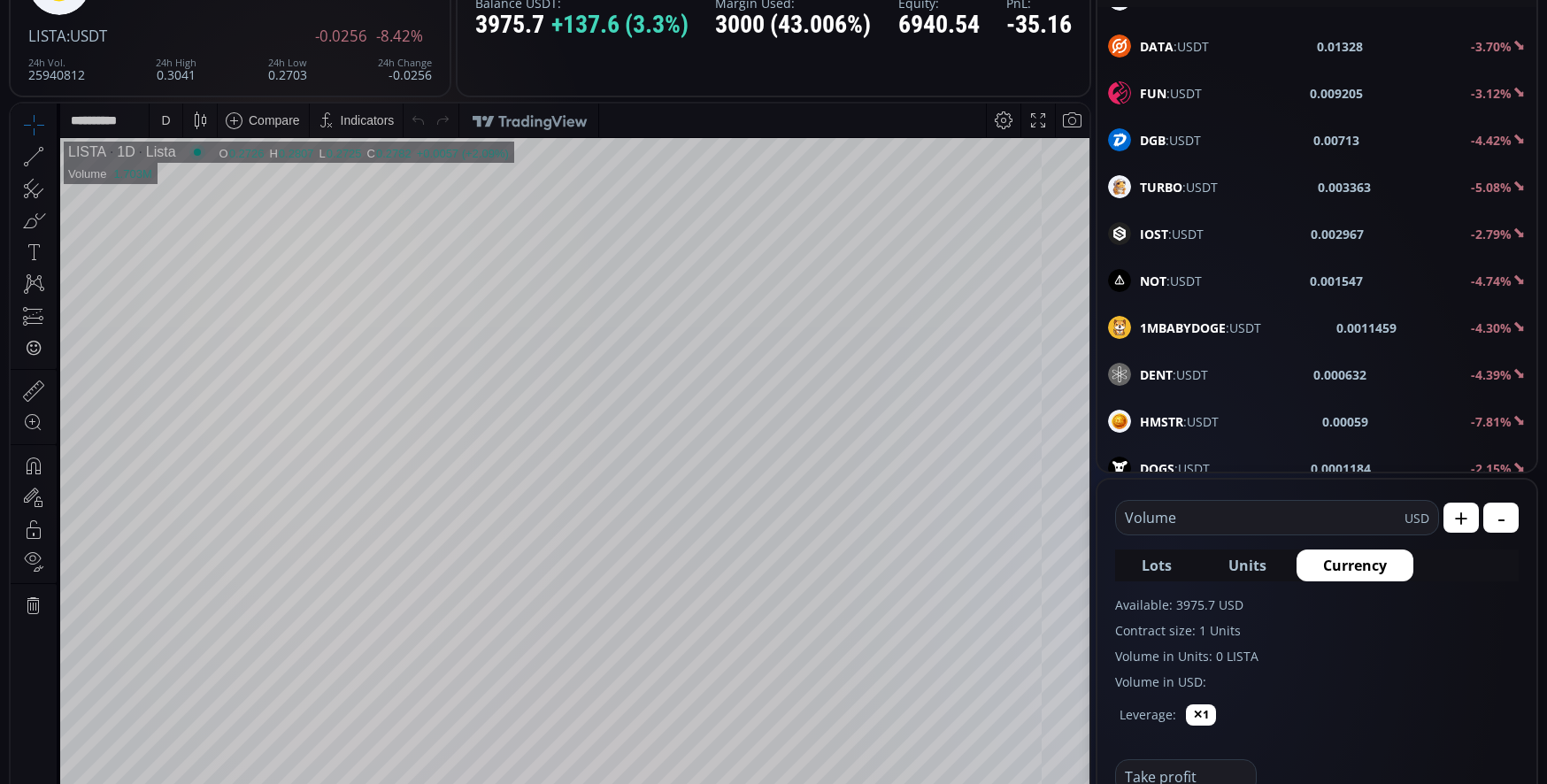
scroll to position [2489, 0]
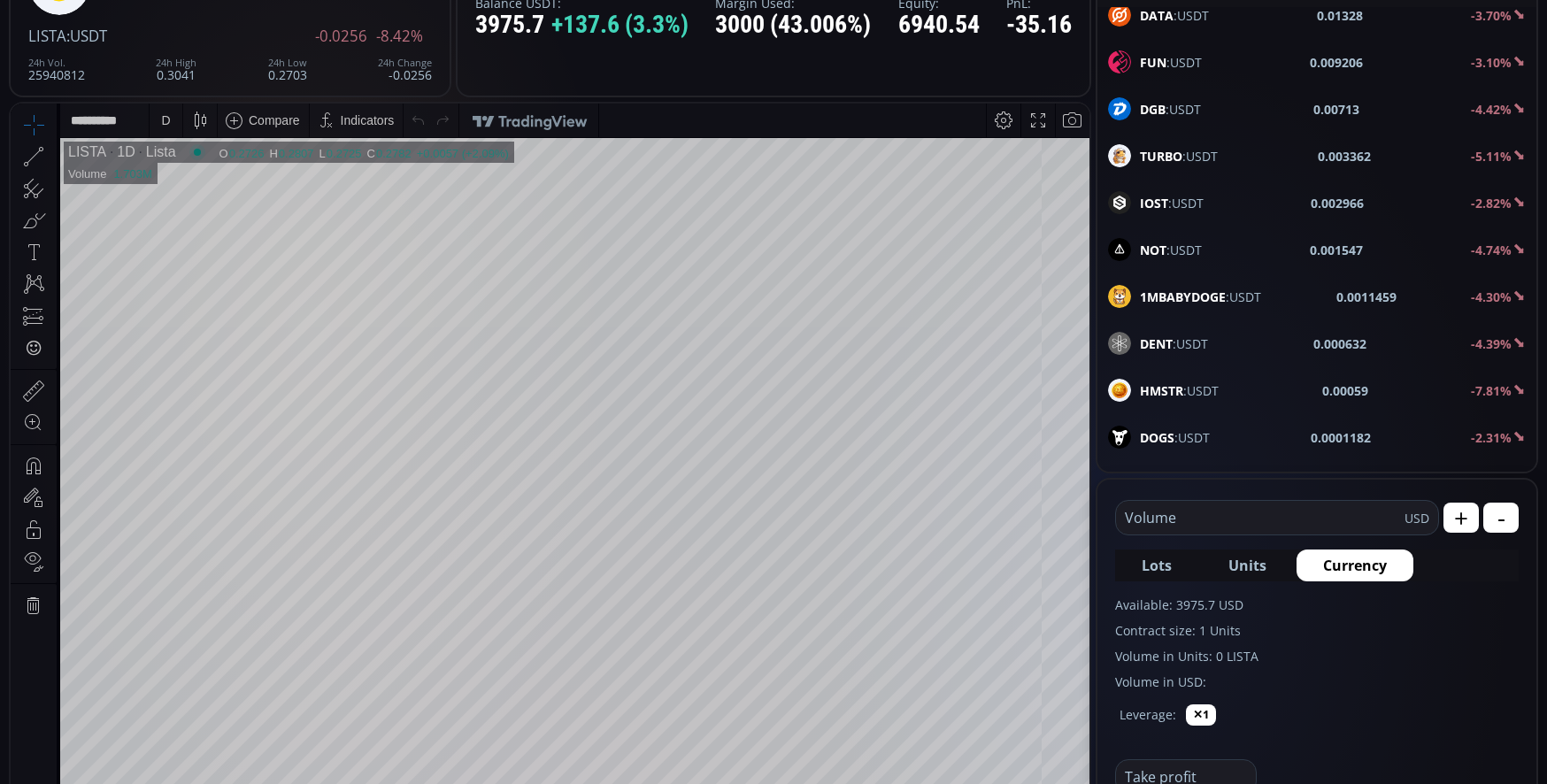
click at [1222, 394] on div "HMSTR :USDT 0.00059 -7.81%" at bounding box center [1316, 390] width 417 height 23
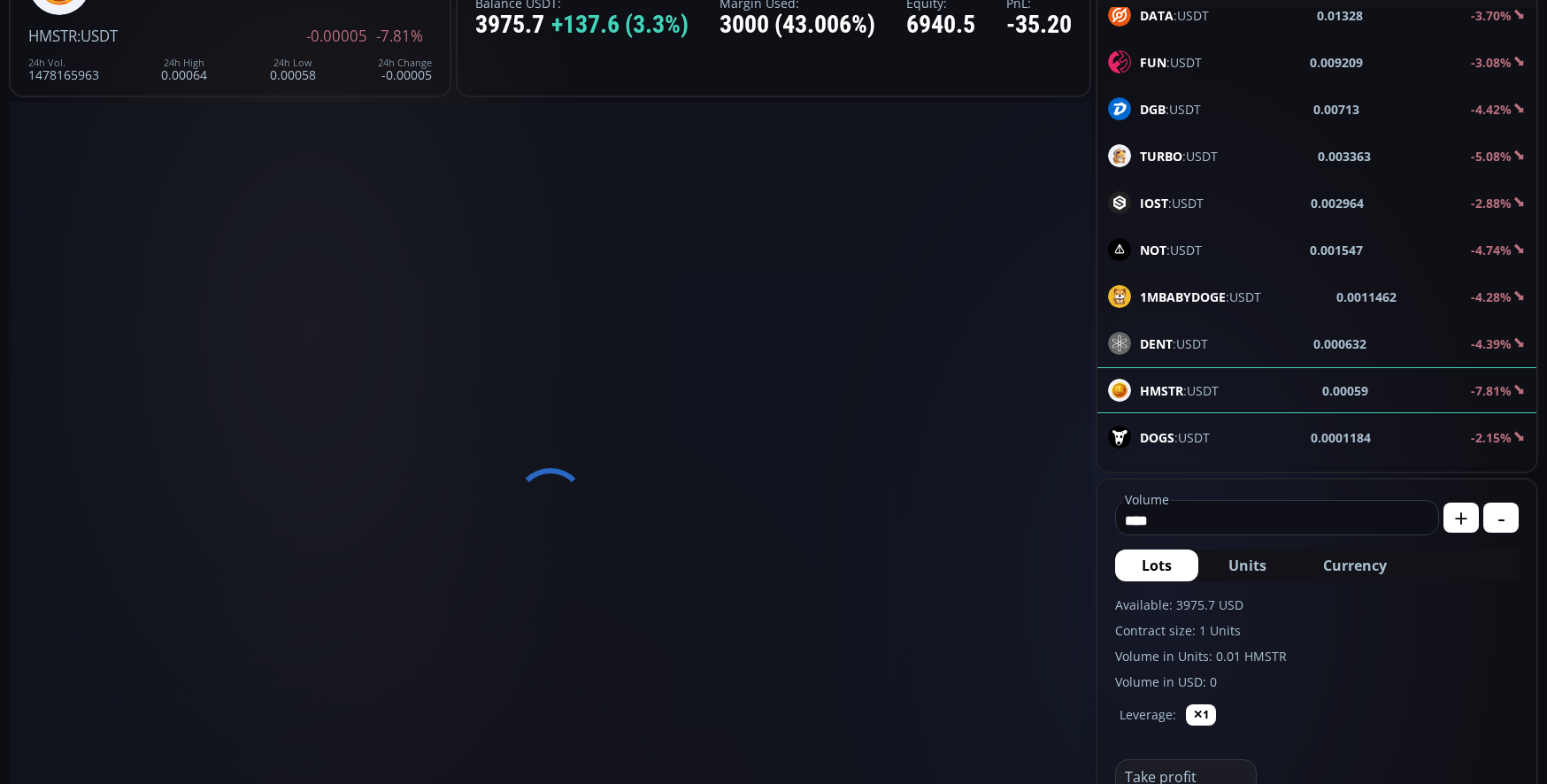
click at [1236, 521] on input "****" at bounding box center [1273, 520] width 313 height 28
type input "*"
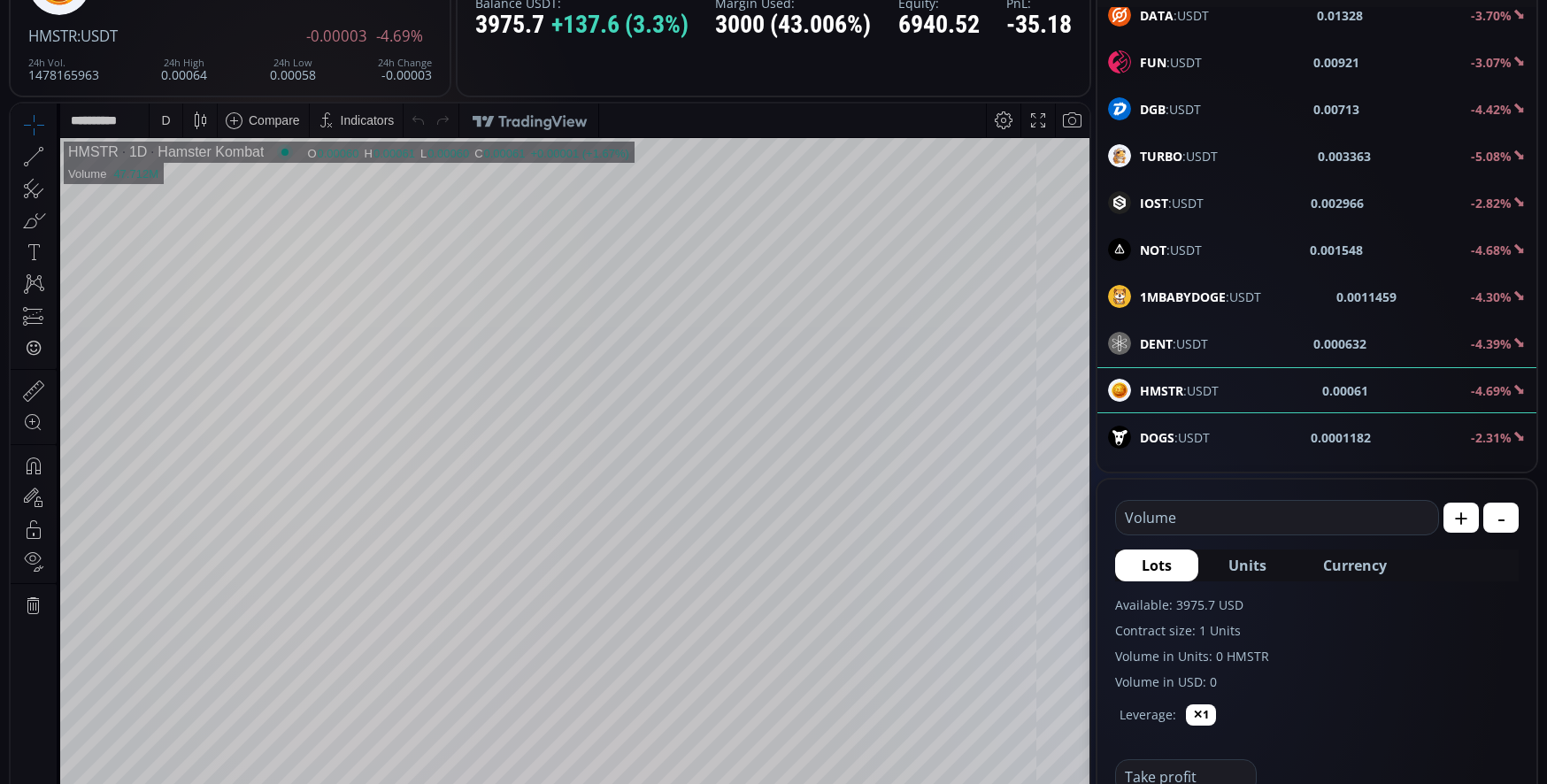
click at [1344, 565] on span "Currency" at bounding box center [1355, 565] width 64 height 21
type input "*"
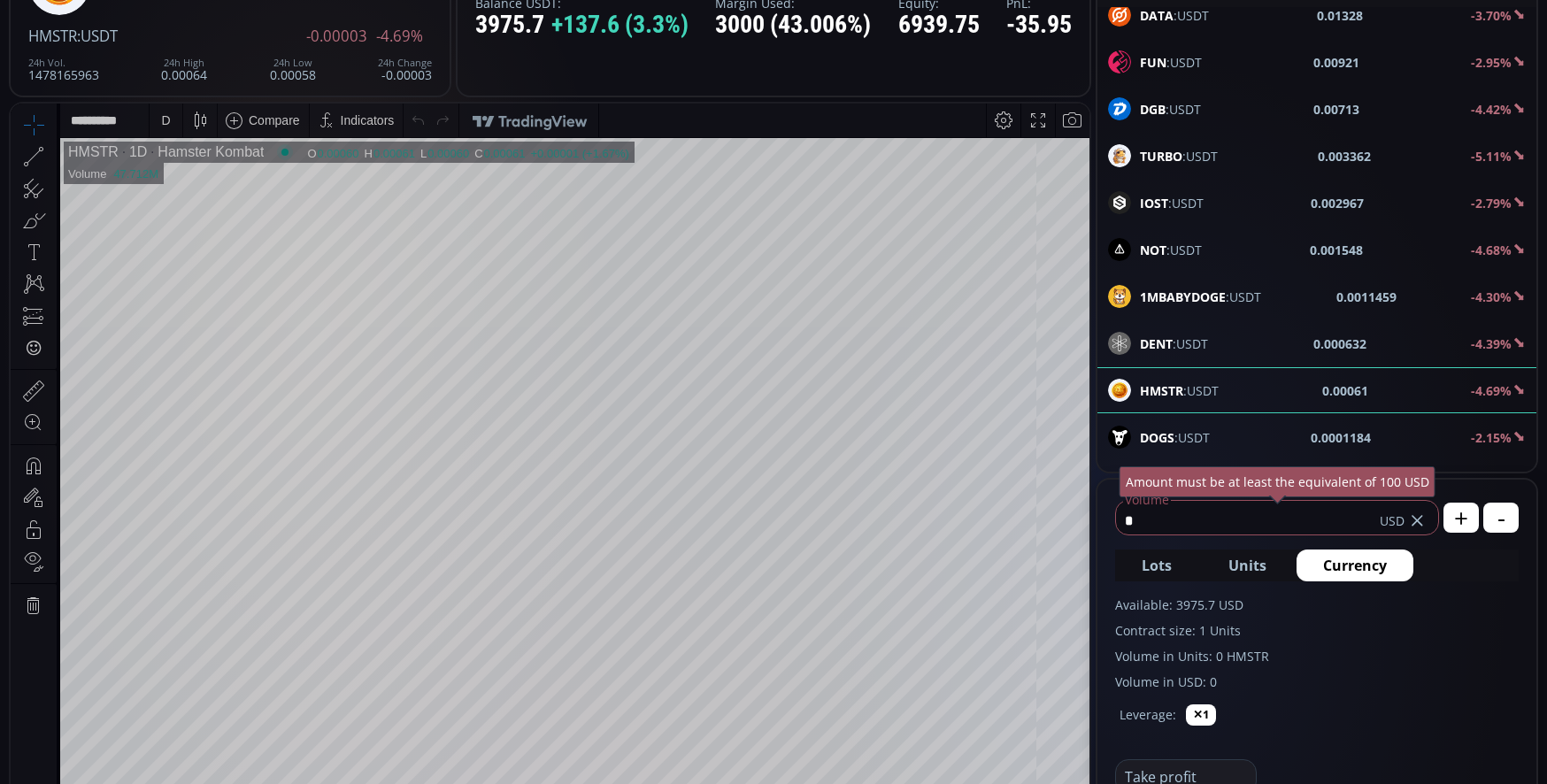
click at [1203, 522] on input "*" at bounding box center [1247, 520] width 263 height 28
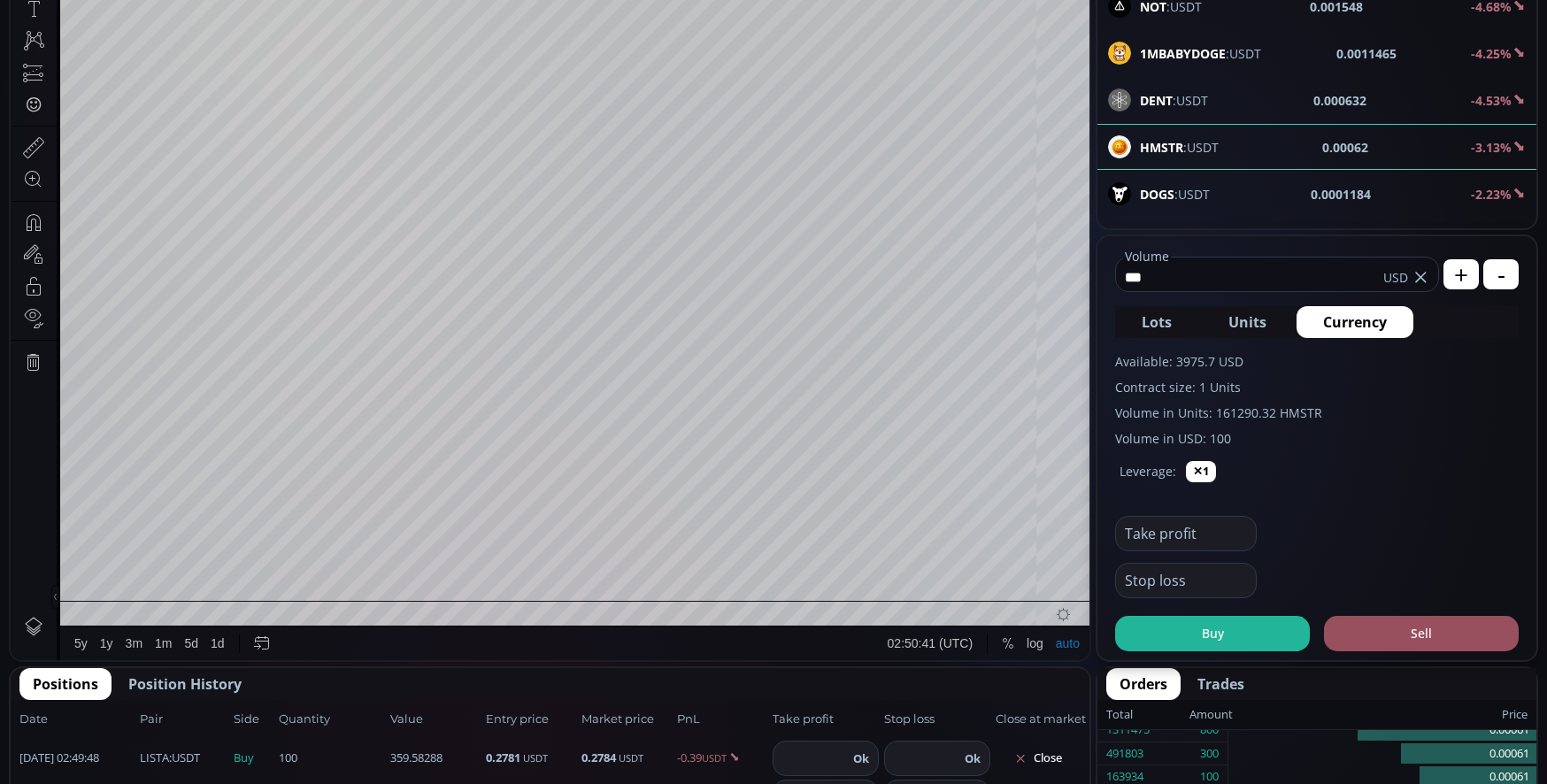
scroll to position [443, 0]
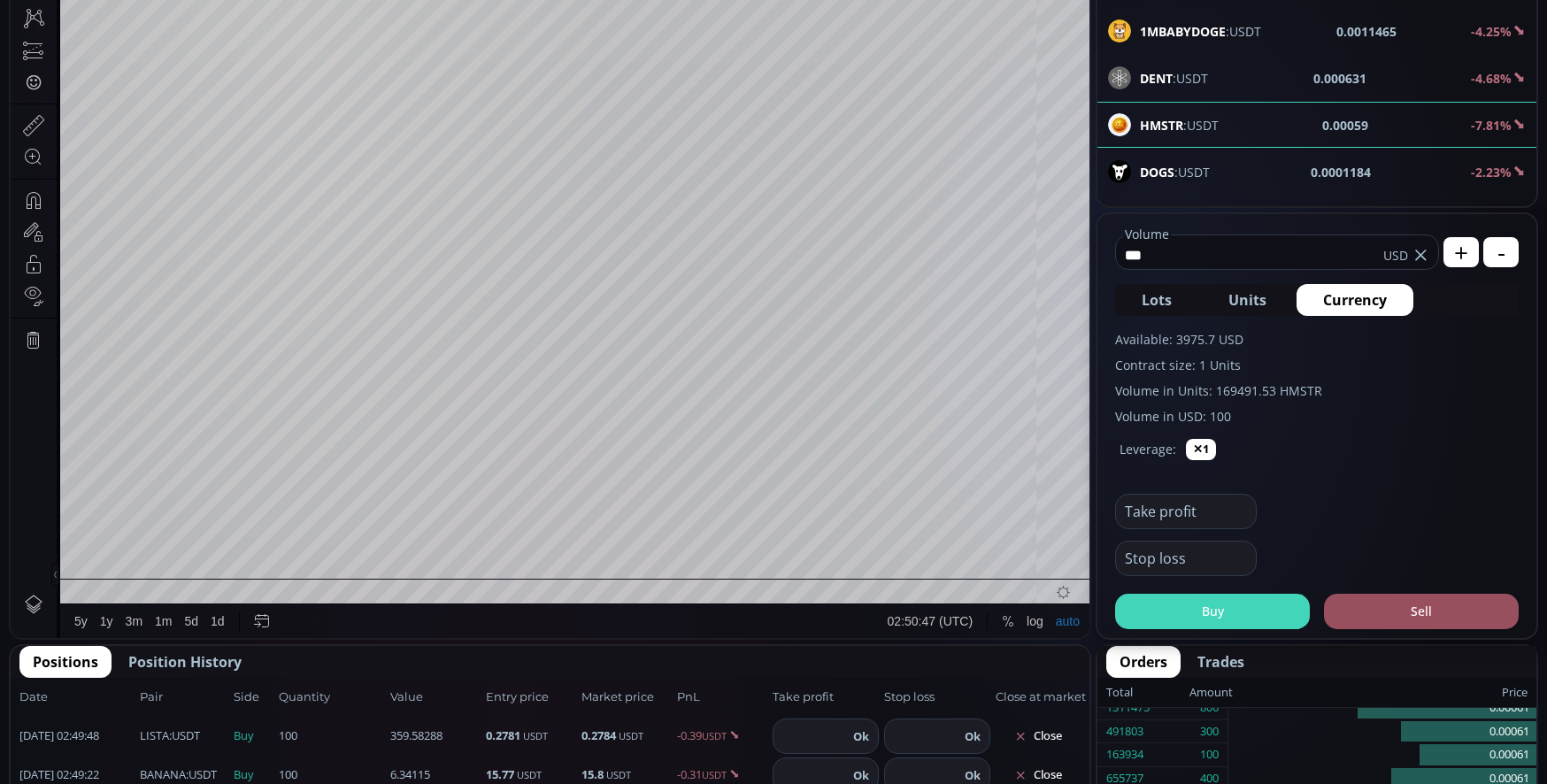
type input "***"
click at [1215, 615] on button "Buy" at bounding box center [1213, 611] width 195 height 36
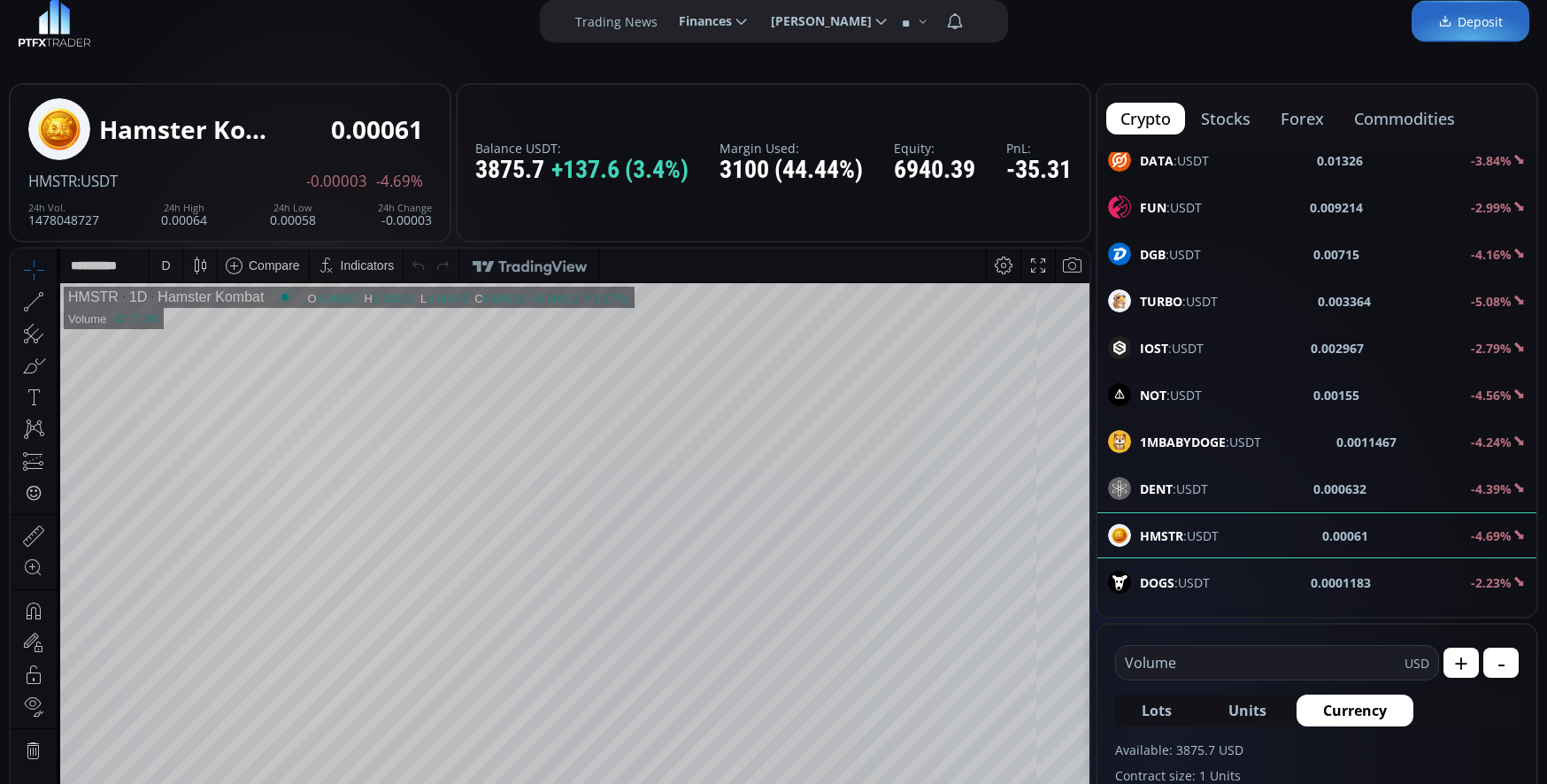
scroll to position [0, 0]
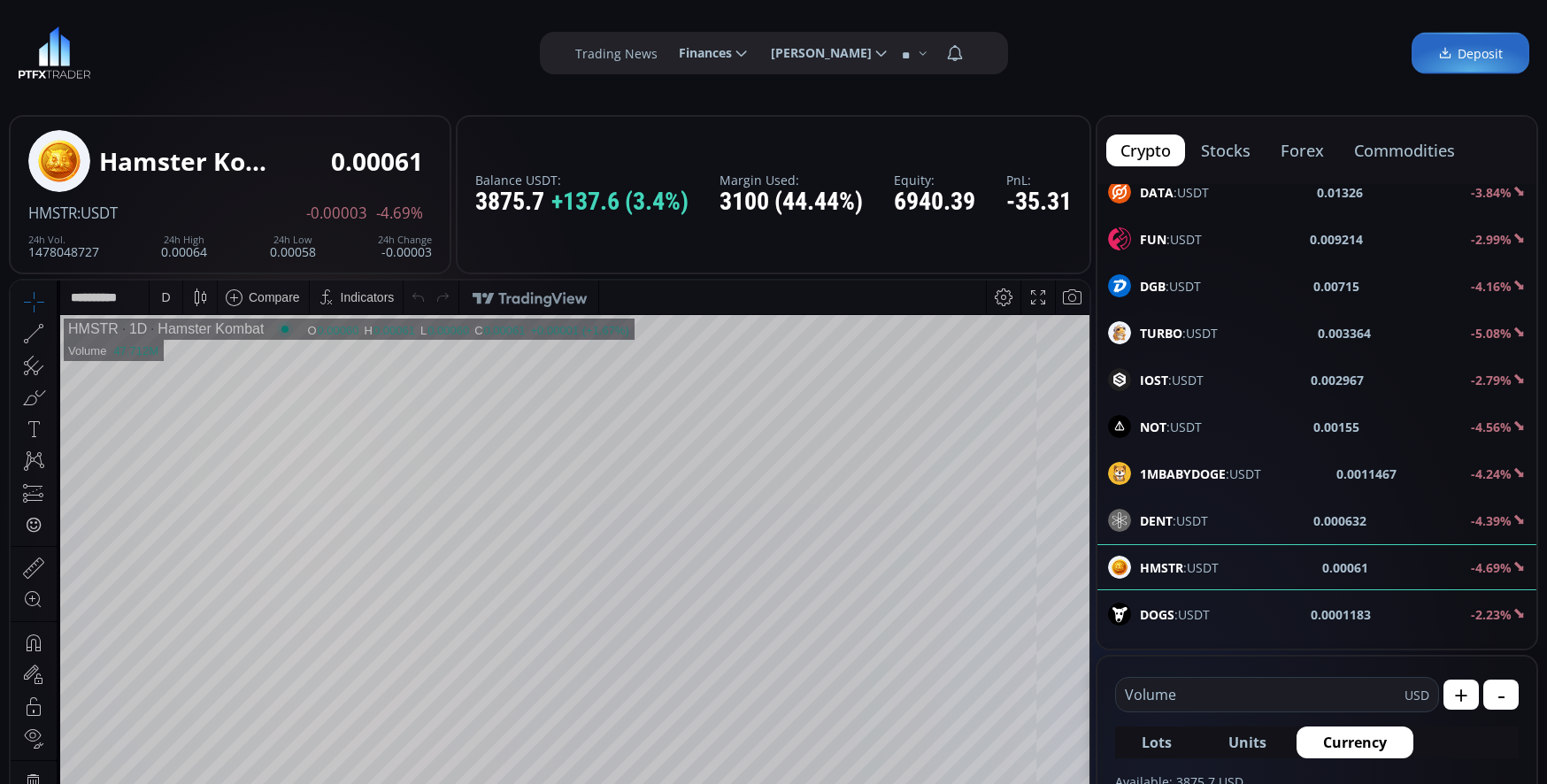
click at [173, 302] on div "D" at bounding box center [166, 297] width 33 height 34
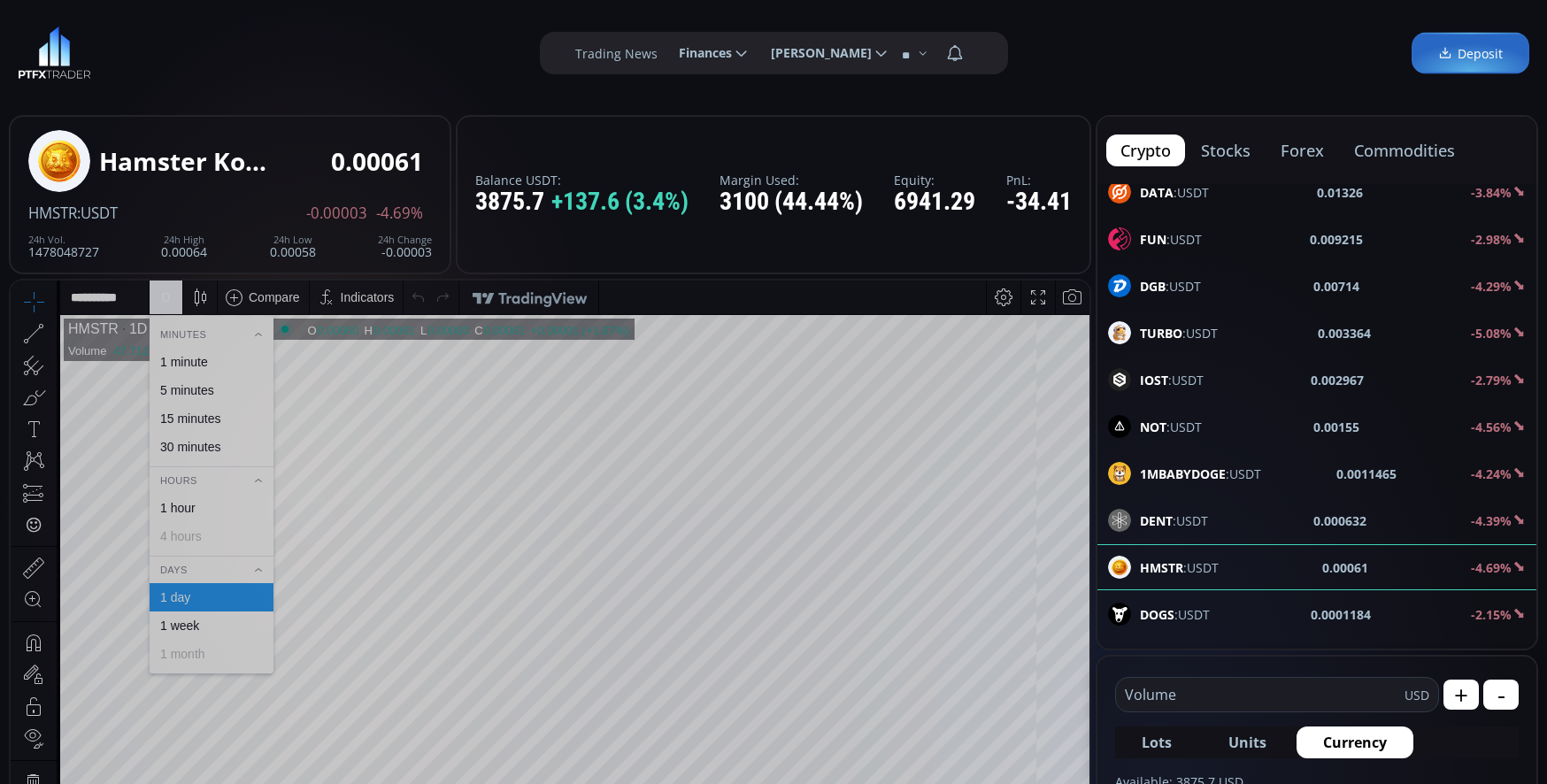
click at [205, 361] on div "1 minute" at bounding box center [184, 362] width 47 height 15
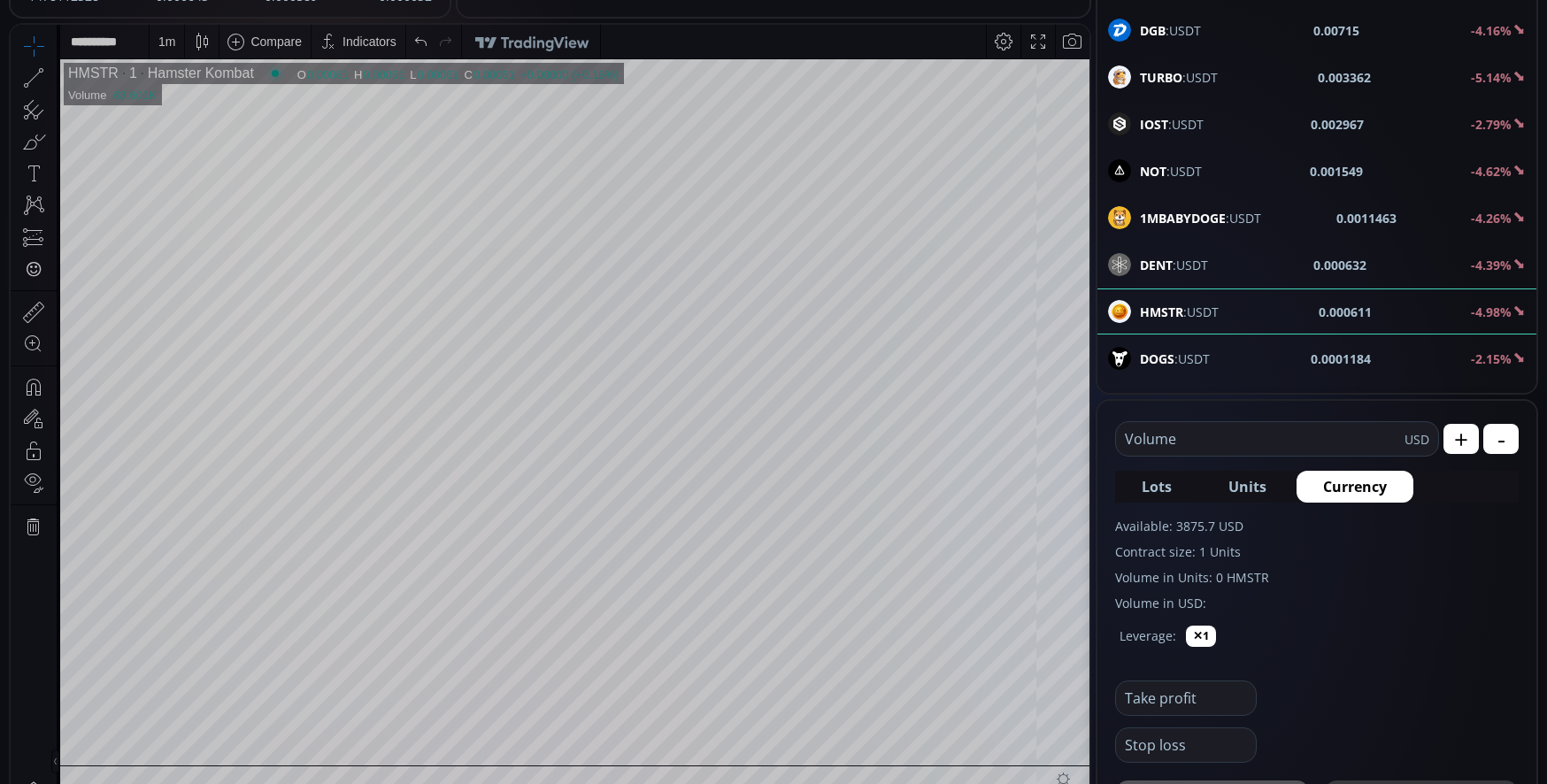
scroll to position [265, 0]
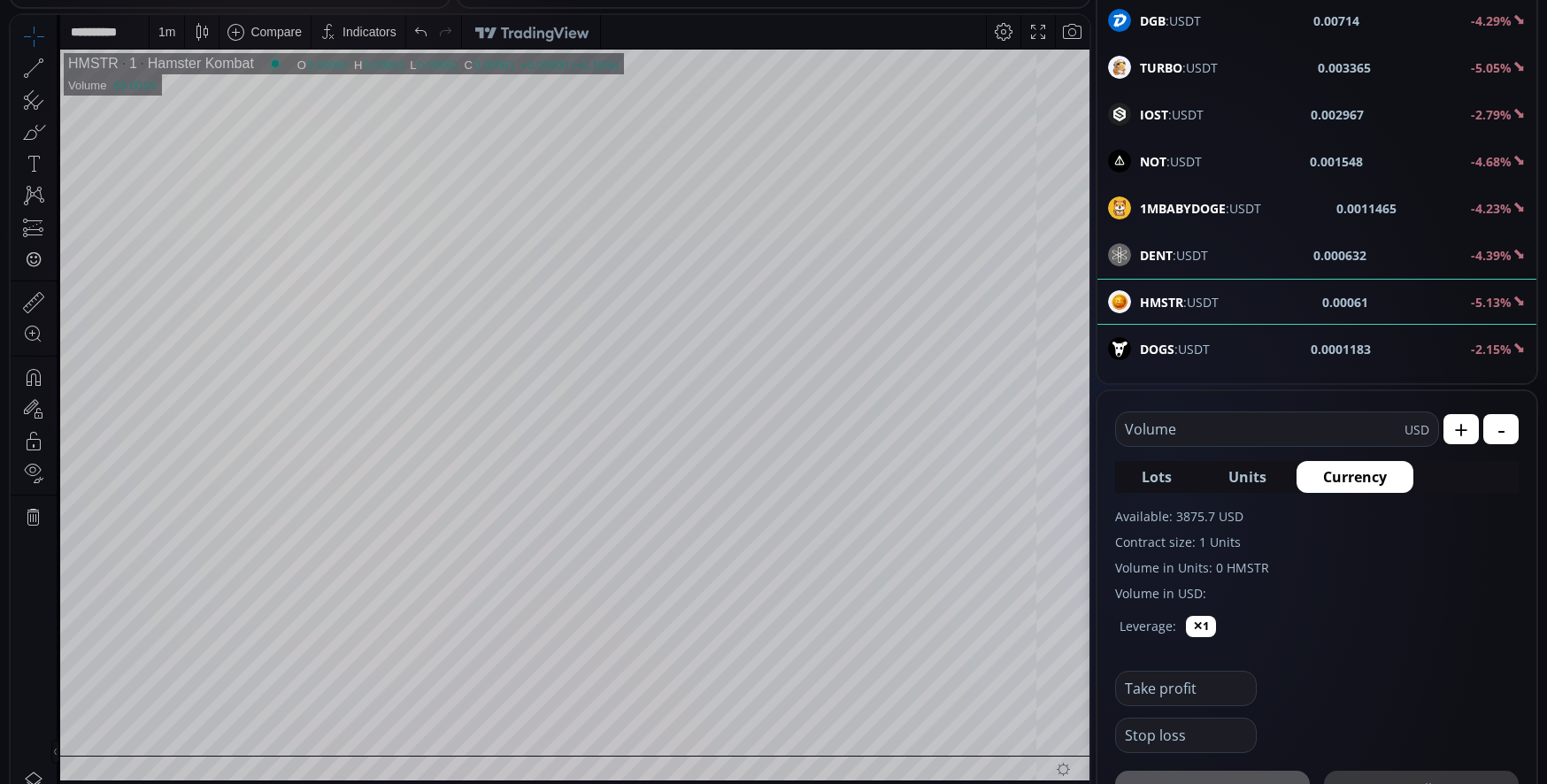
click at [1220, 429] on input "text" at bounding box center [1260, 429] width 289 height 34
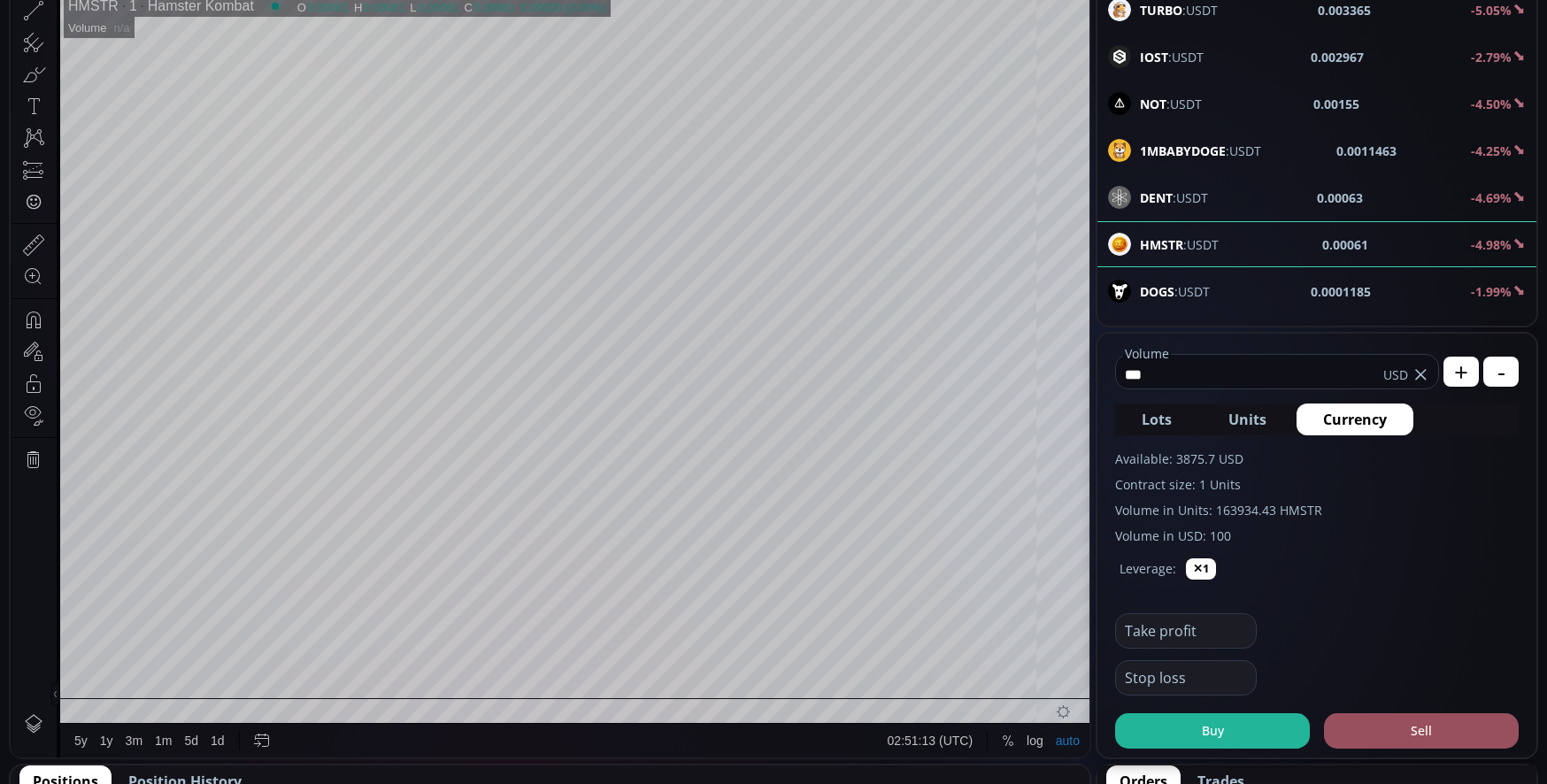
scroll to position [354, 0]
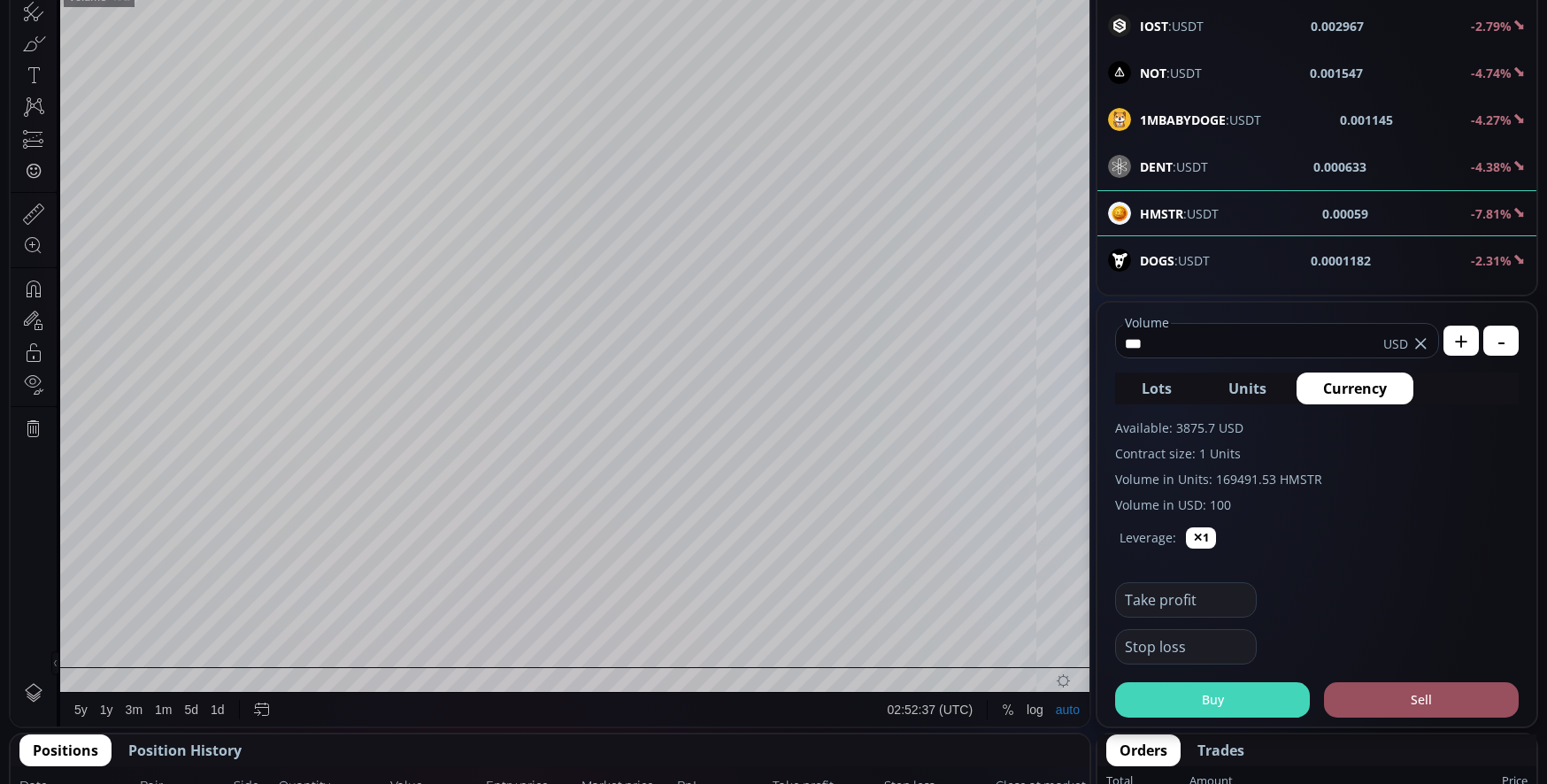
type input "***"
click at [1225, 696] on button "Buy" at bounding box center [1213, 699] width 195 height 36
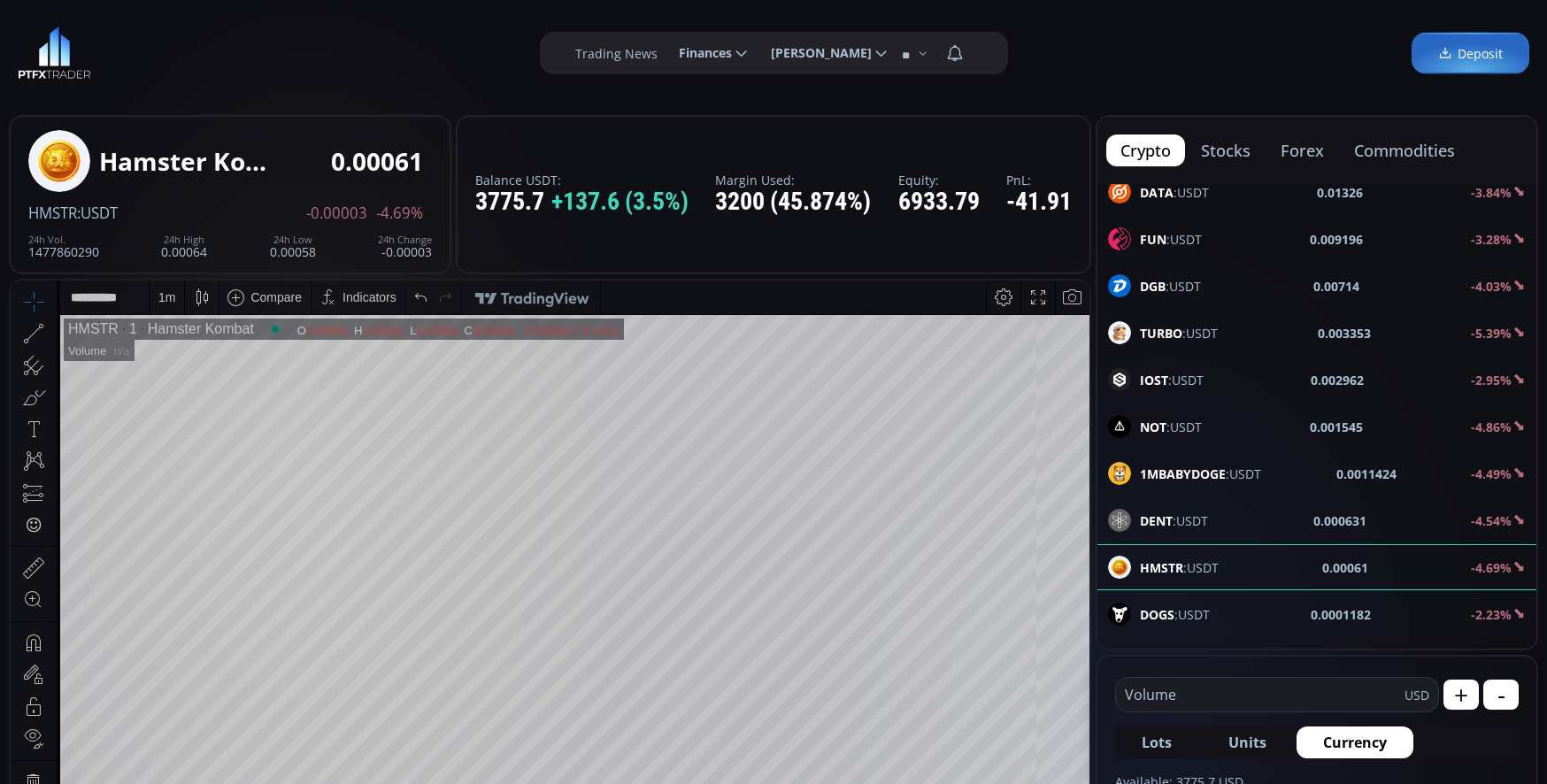
scroll to position [489, 0]
